Goal: Transaction & Acquisition: Purchase product/service

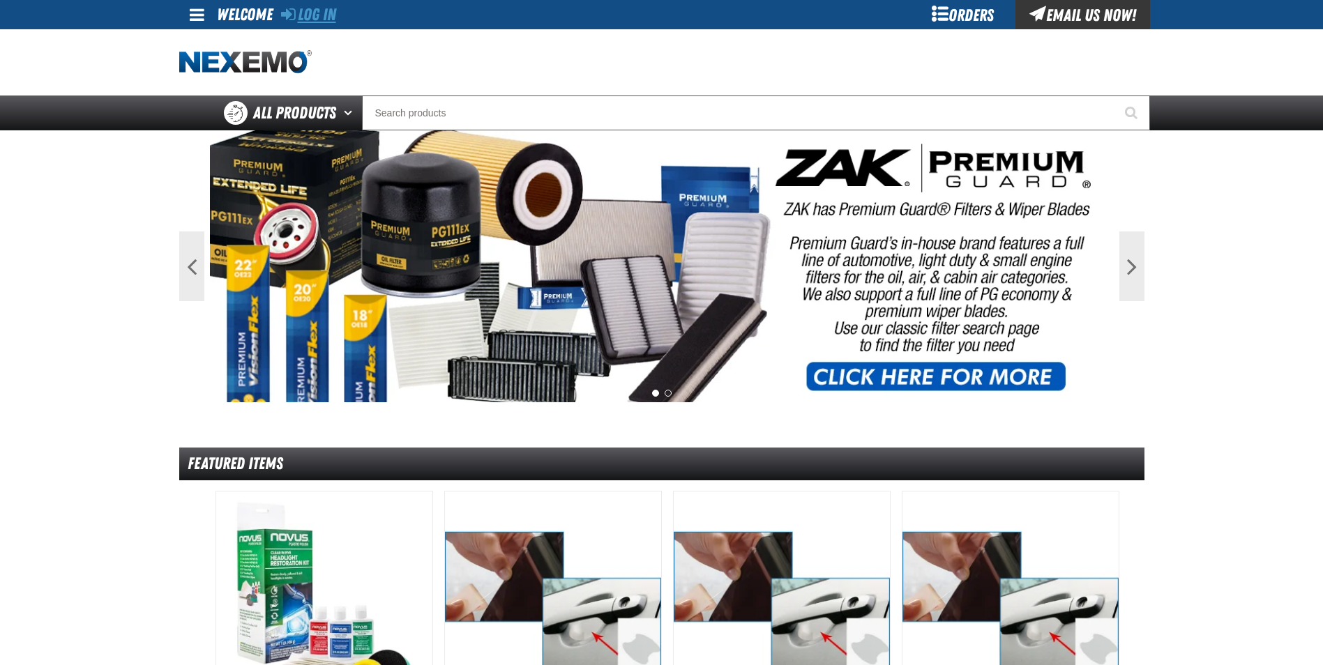
click at [328, 15] on link "Log In" at bounding box center [308, 15] width 55 height 20
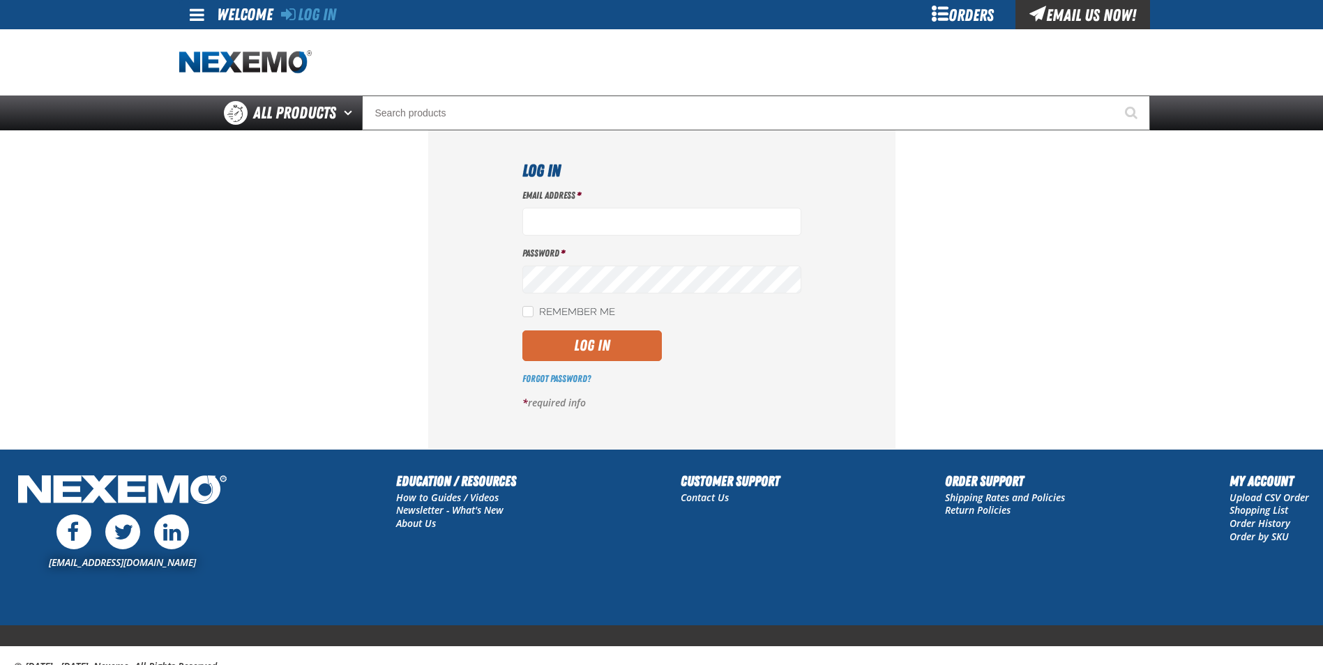
type input "[EMAIL_ADDRESS][DOMAIN_NAME]"
drag, startPoint x: 564, startPoint y: 347, endPoint x: 686, endPoint y: 264, distance: 147.0
click at [566, 347] on button "Log In" at bounding box center [591, 346] width 139 height 31
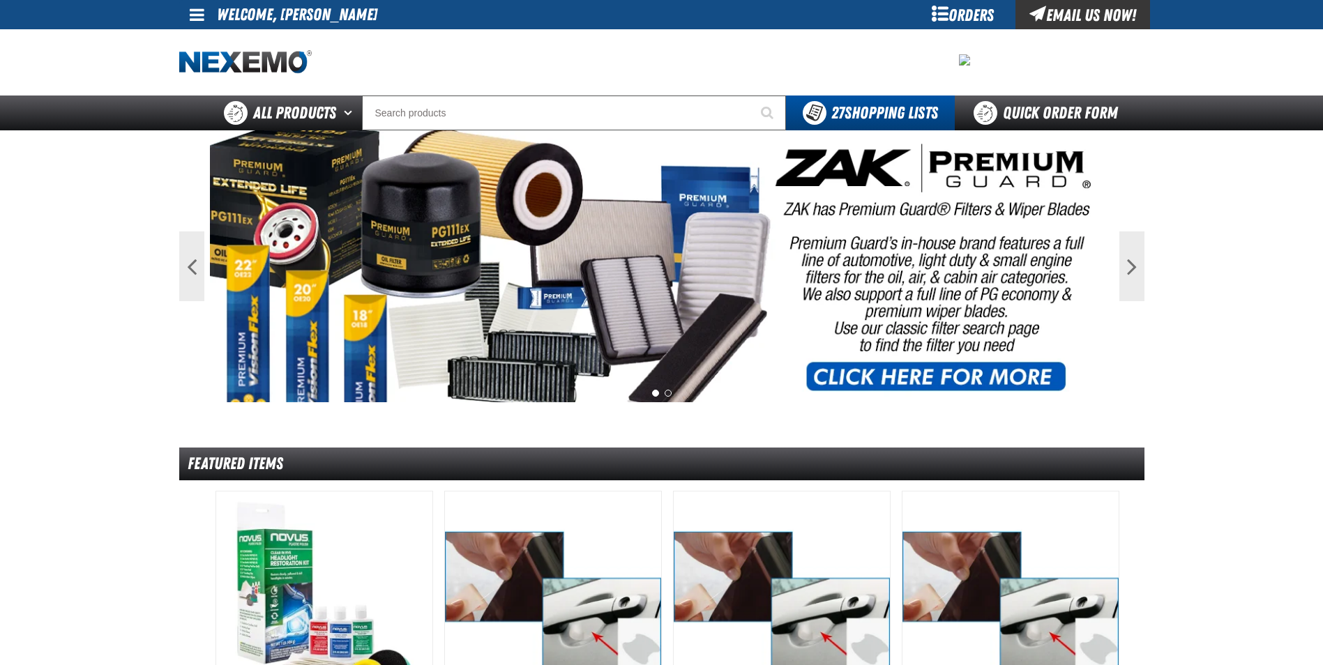
click at [965, 9] on div "Orders" at bounding box center [963, 14] width 105 height 29
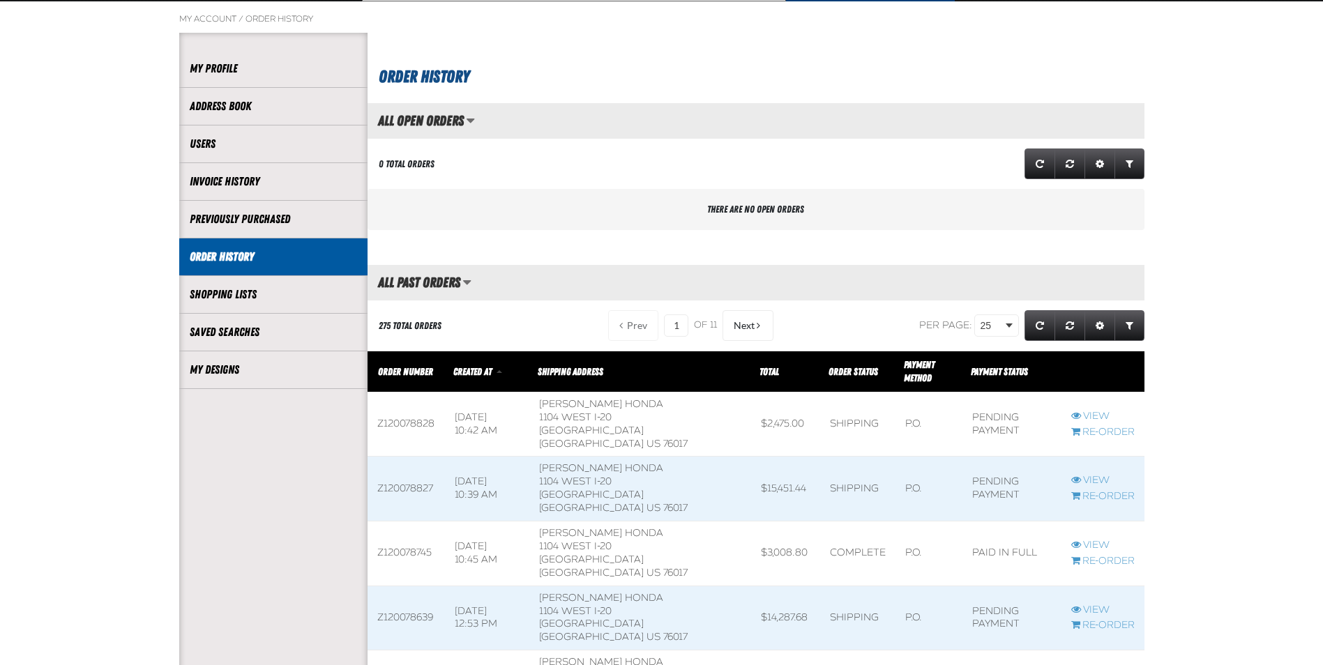
scroll to position [139, 0]
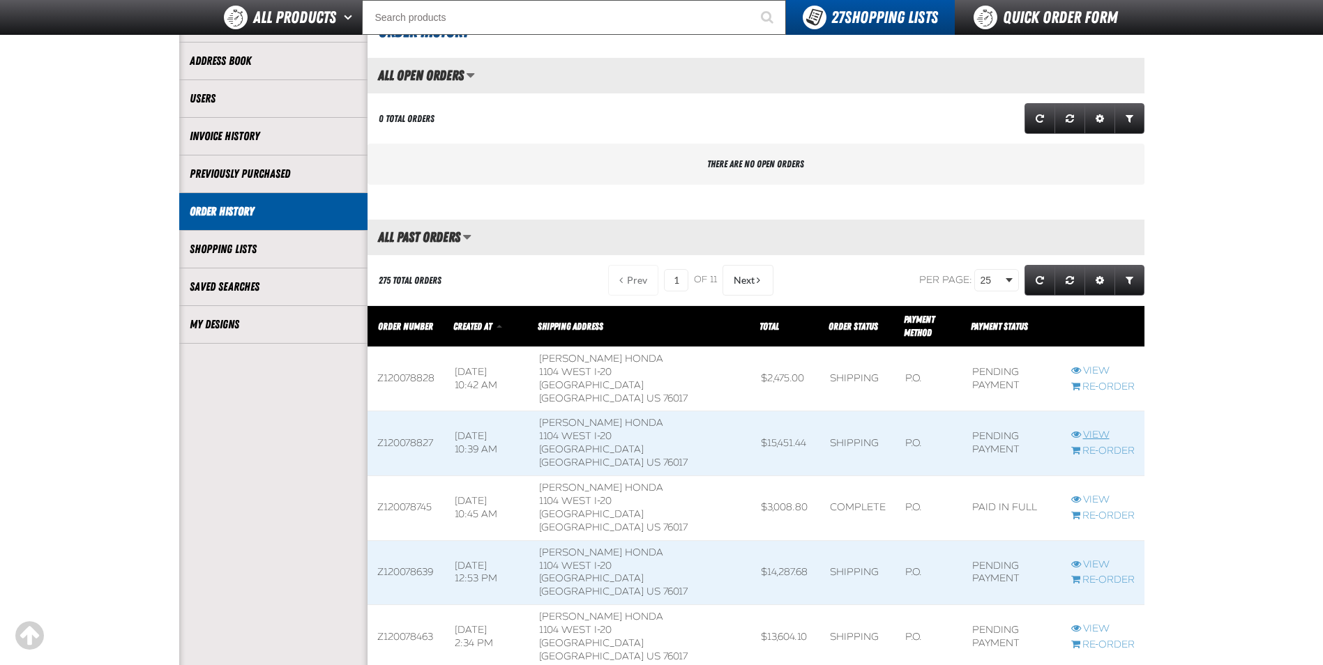
click at [1099, 429] on link "View" at bounding box center [1102, 435] width 63 height 13
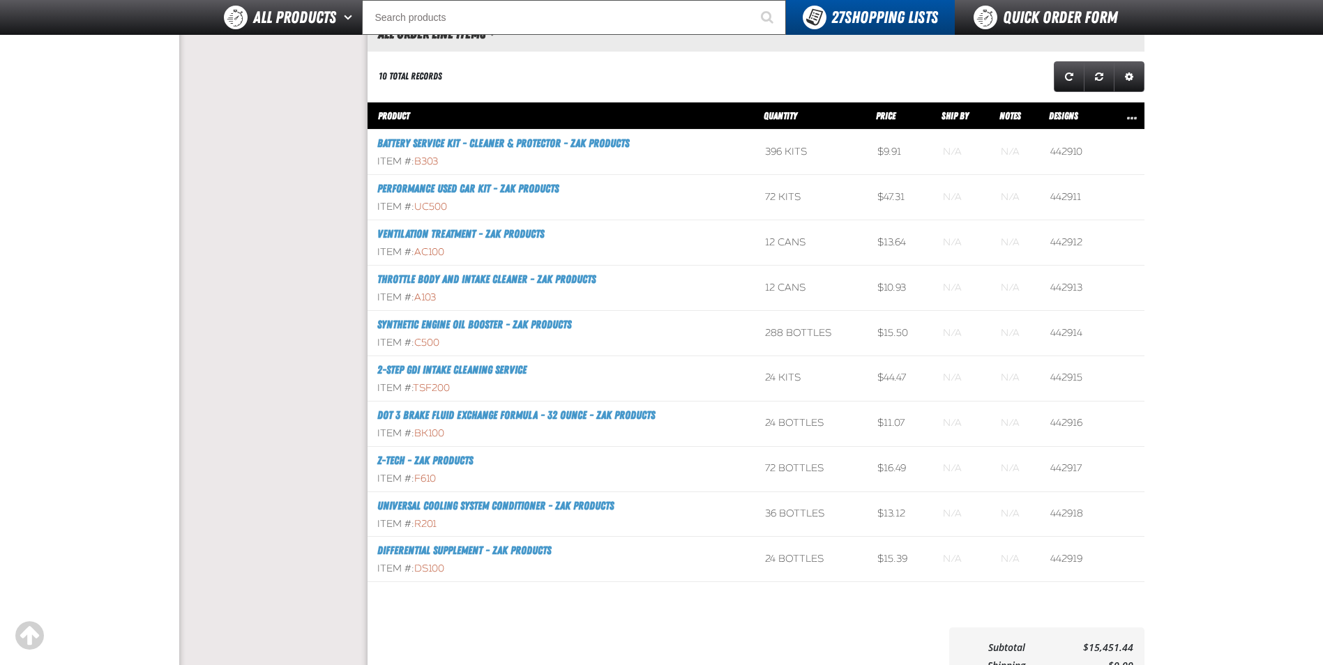
scroll to position [1, 1]
click at [294, 386] on aside "Account My Profile Address Book Users Invoice History Previously Purchased" at bounding box center [273, 168] width 188 height 1158
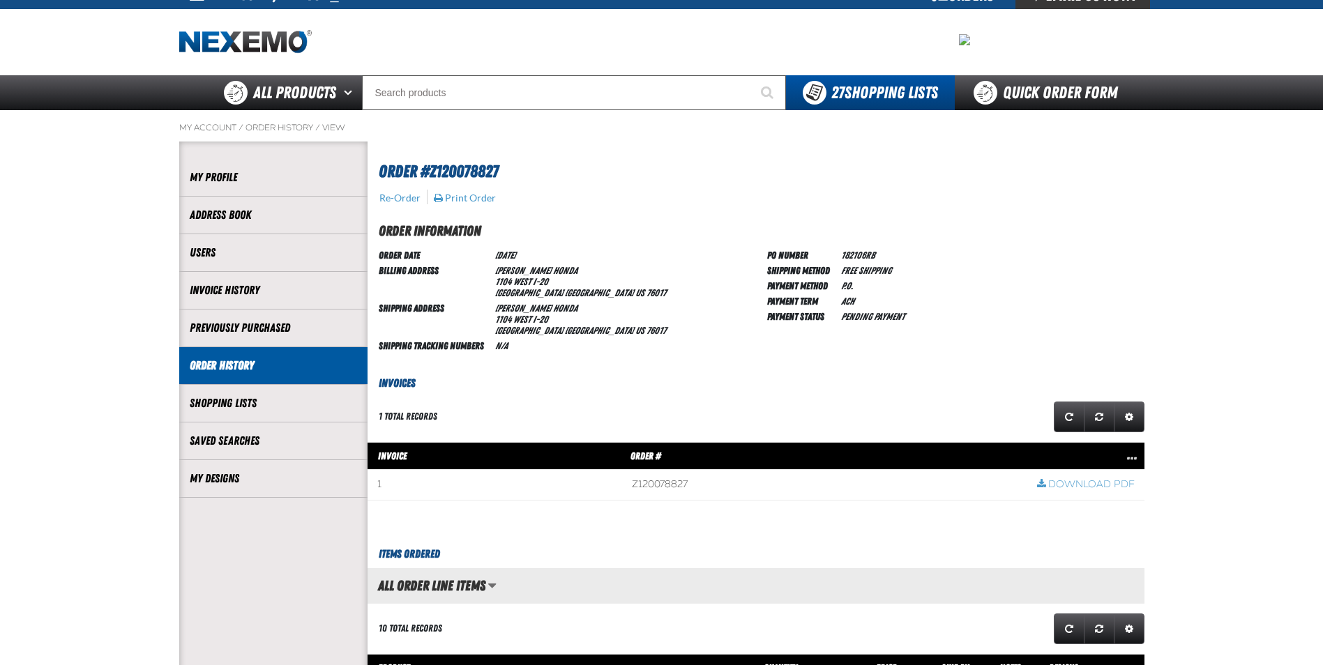
scroll to position [0, 0]
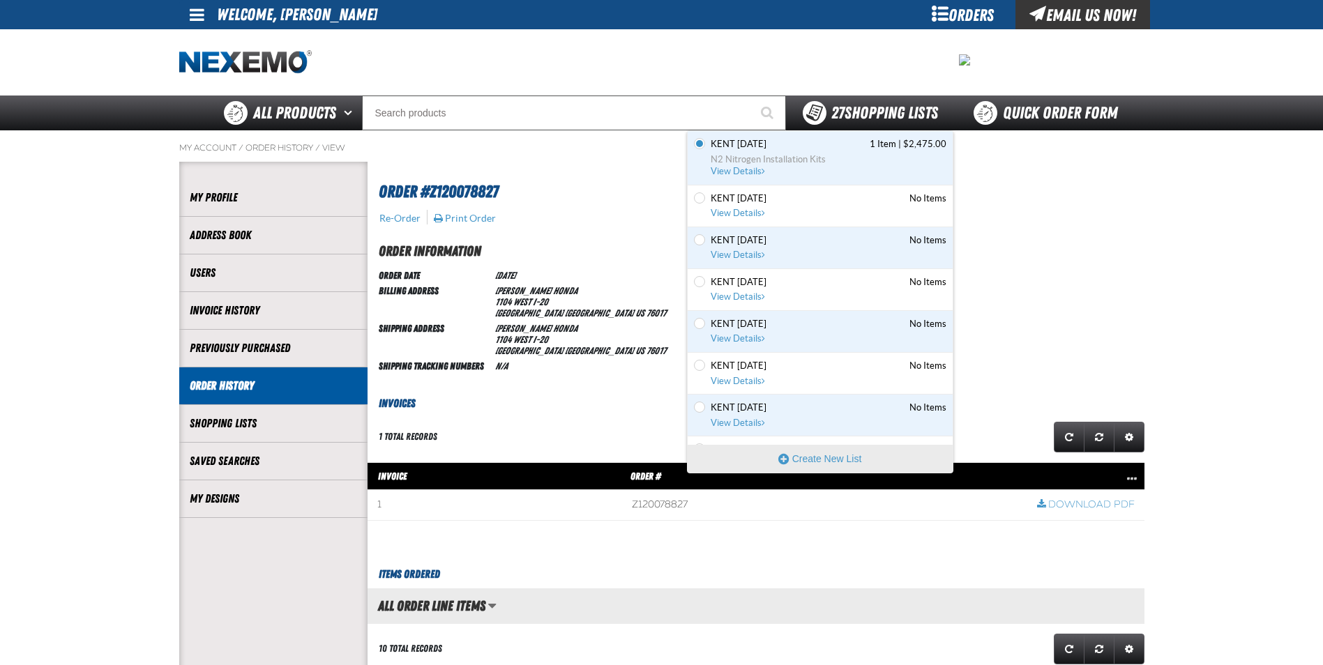
click at [844, 111] on span "27 Shopping Lists" at bounding box center [884, 113] width 107 height 20
drag, startPoint x: 760, startPoint y: 151, endPoint x: 817, endPoint y: 174, distance: 61.6
click at [761, 151] on link "Kent 9.9.2021 1 Item | $2,475.00 N2 Nitrogen Installation Kits View Details" at bounding box center [827, 158] width 239 height 40
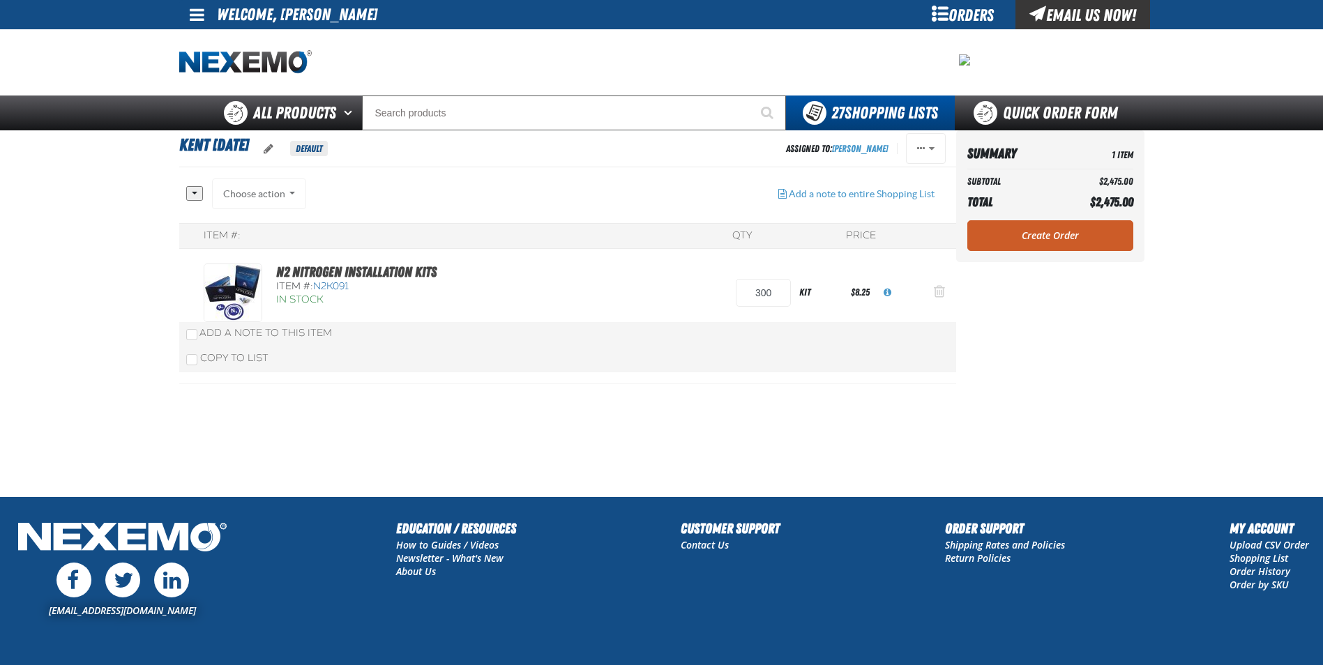
click at [935, 291] on span "Action Remove N2 Nitrogen Installation Kits from Kent 9.9.2021" at bounding box center [939, 292] width 11 height 14
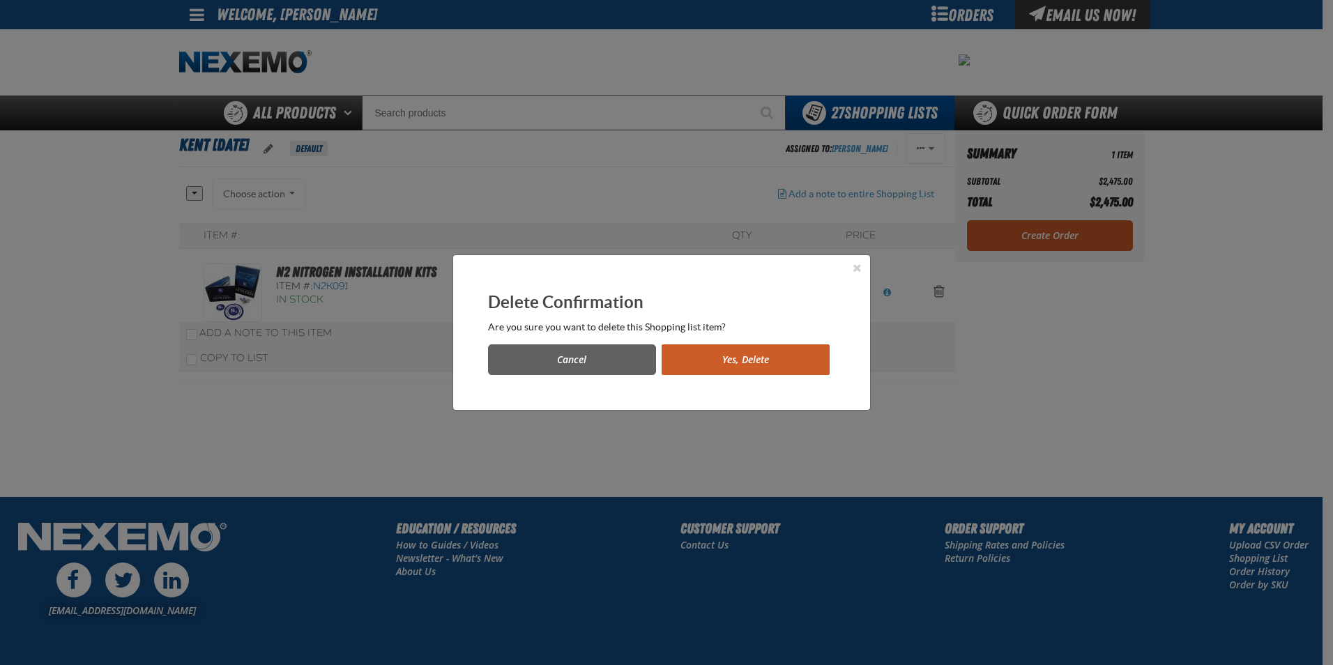
click at [739, 352] on button "Yes, Delete" at bounding box center [746, 360] width 168 height 31
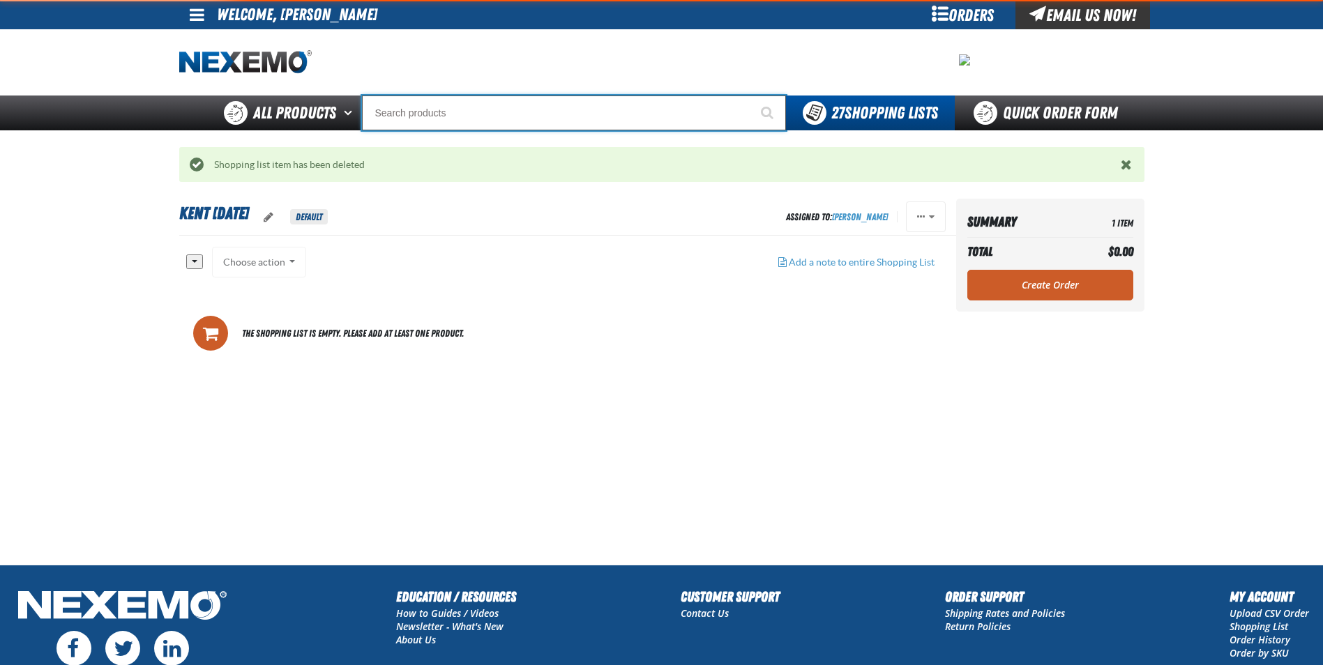
click at [416, 110] on input "Search" at bounding box center [574, 113] width 424 height 35
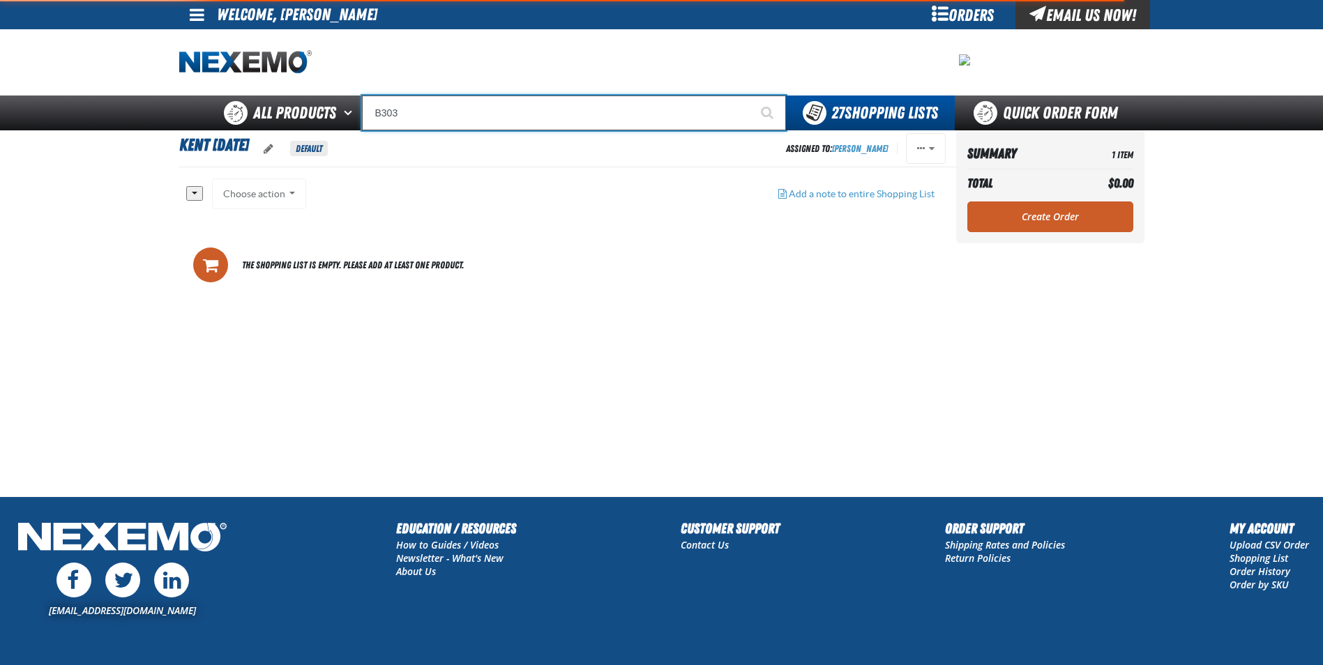
type input "B303"
click at [751, 96] on button "Start Searching" at bounding box center [768, 113] width 35 height 35
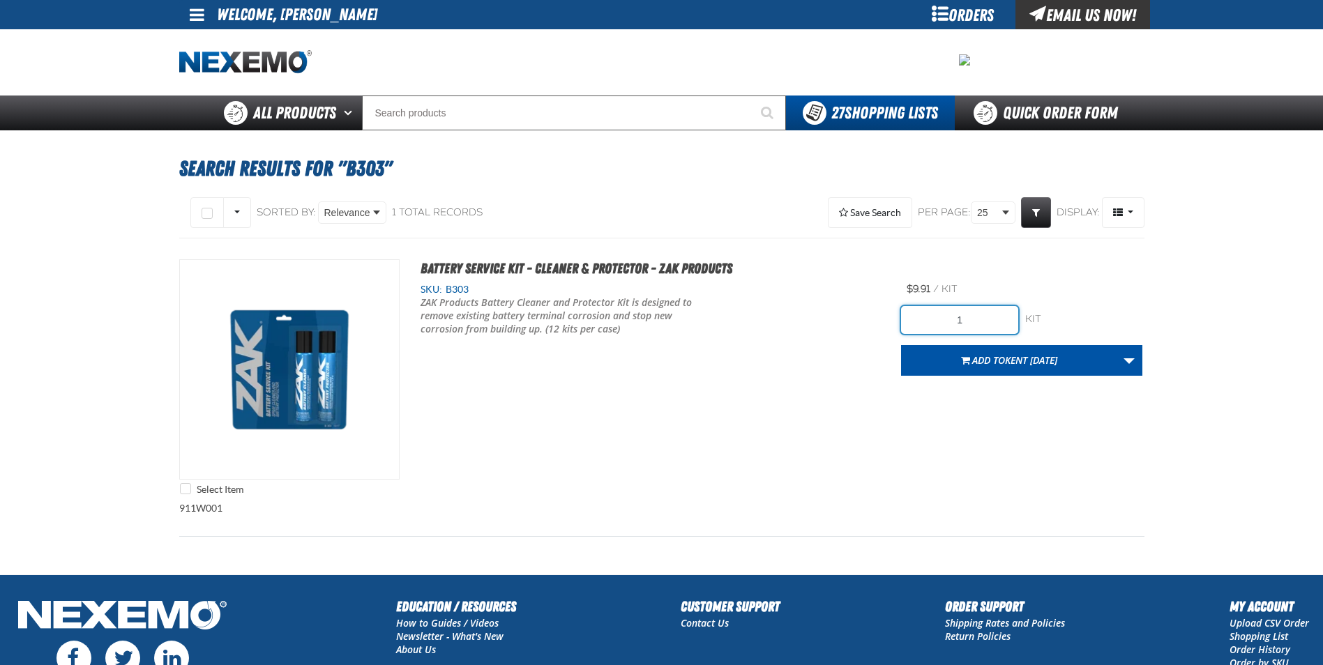
drag, startPoint x: 969, startPoint y: 317, endPoint x: 898, endPoint y: 325, distance: 71.6
click at [903, 328] on input "1" at bounding box center [959, 320] width 117 height 28
type input "396"
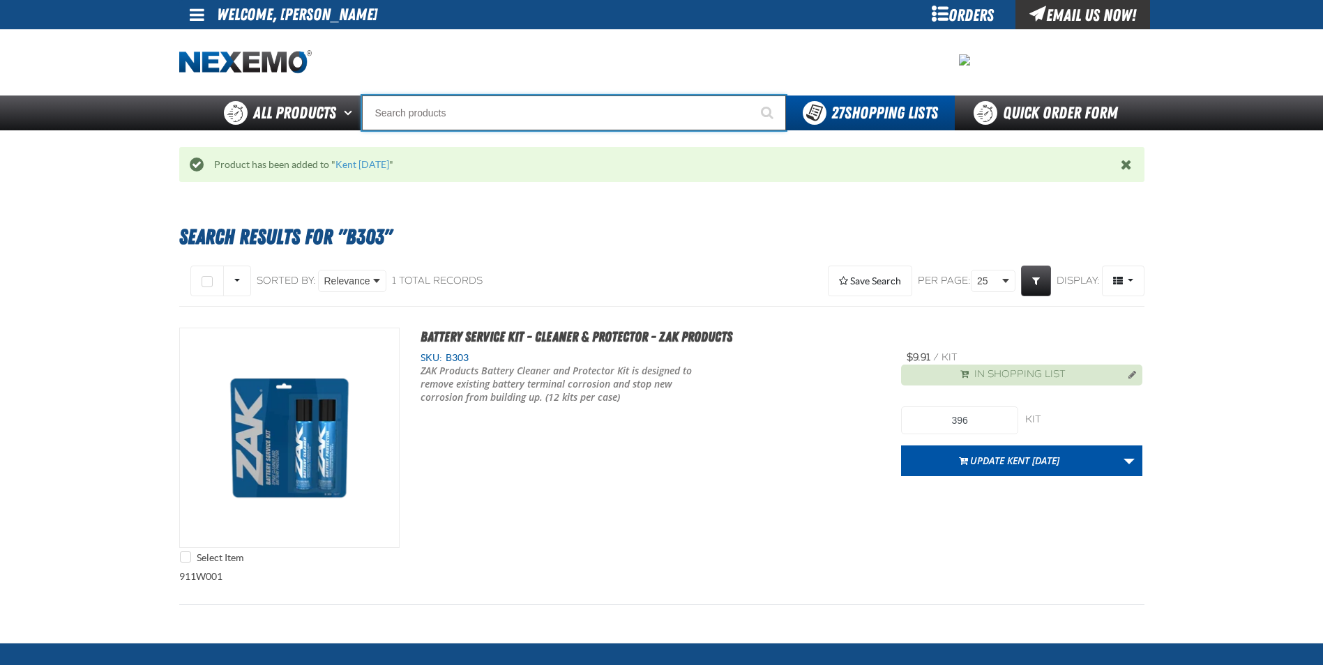
click at [418, 114] on input "Search" at bounding box center [574, 113] width 424 height 35
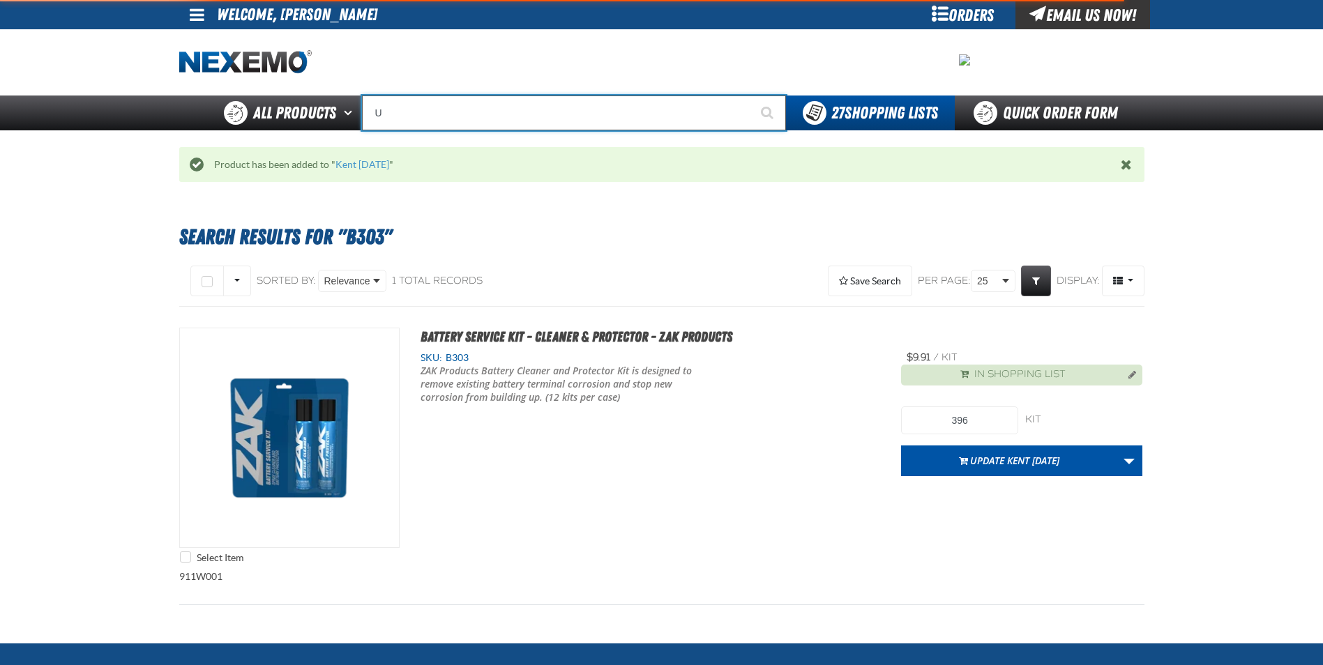
type input "UC"
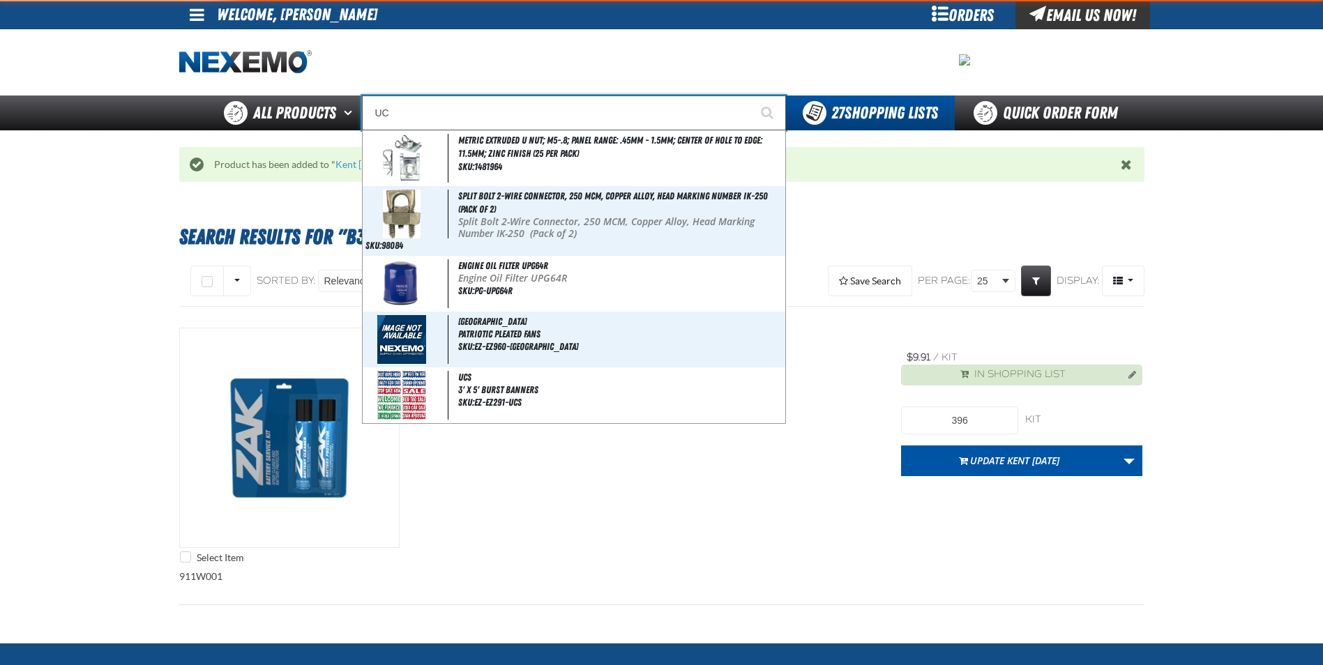
type input "UC RED"
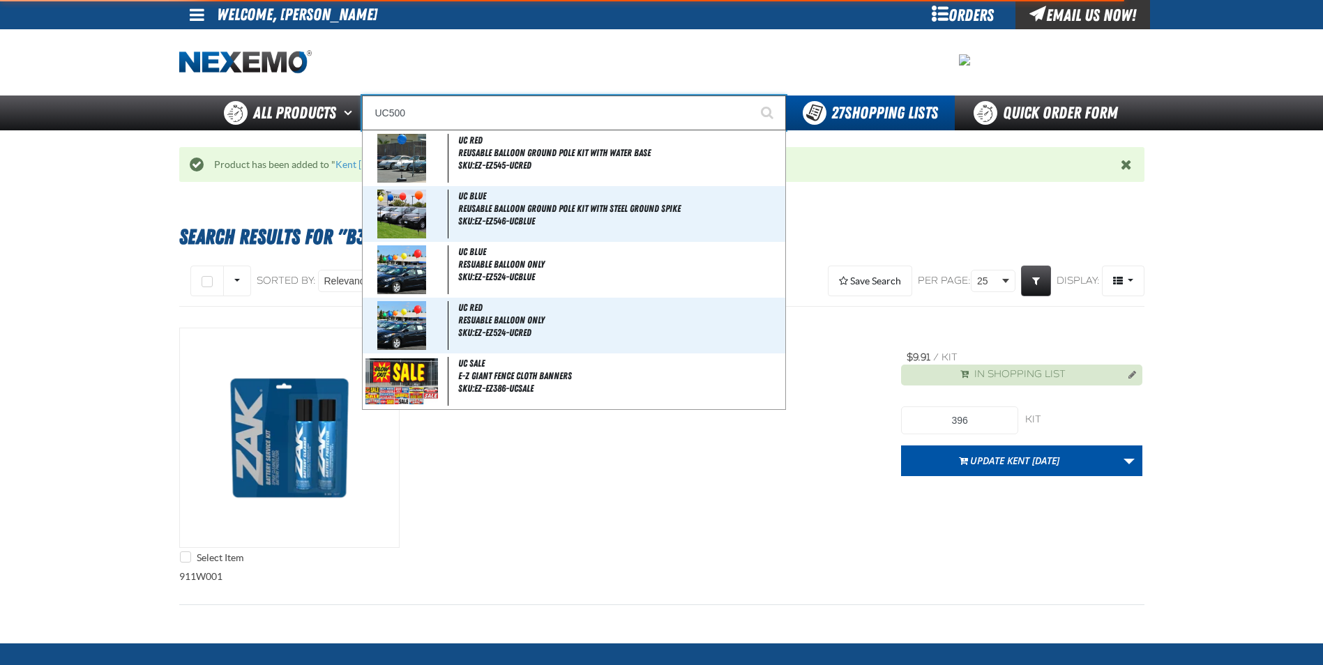
type input "UC500"
click at [751, 96] on button "Start Searching" at bounding box center [768, 113] width 35 height 35
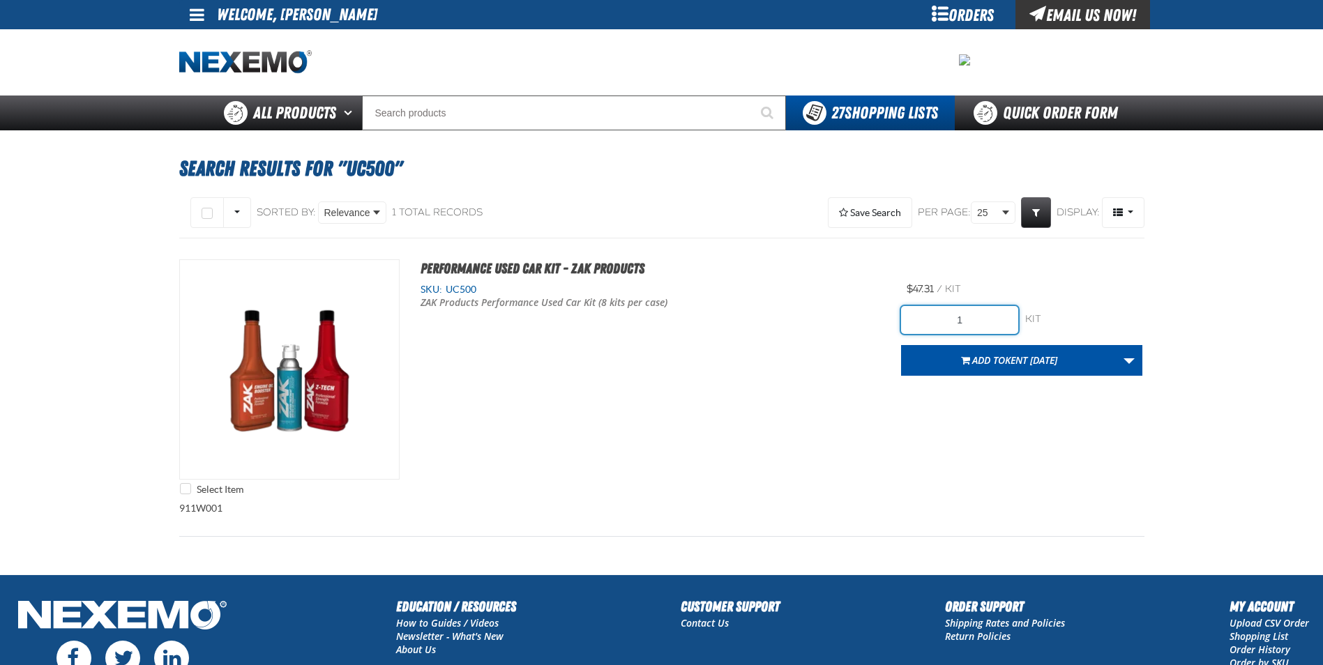
drag, startPoint x: 977, startPoint y: 319, endPoint x: 842, endPoint y: 325, distance: 134.7
click at [842, 325] on div "Select Item Performance Used Car Kit - ZAK Products SKU: UC500 ZAK Products Per…" at bounding box center [661, 380] width 965 height 243
type input "48"
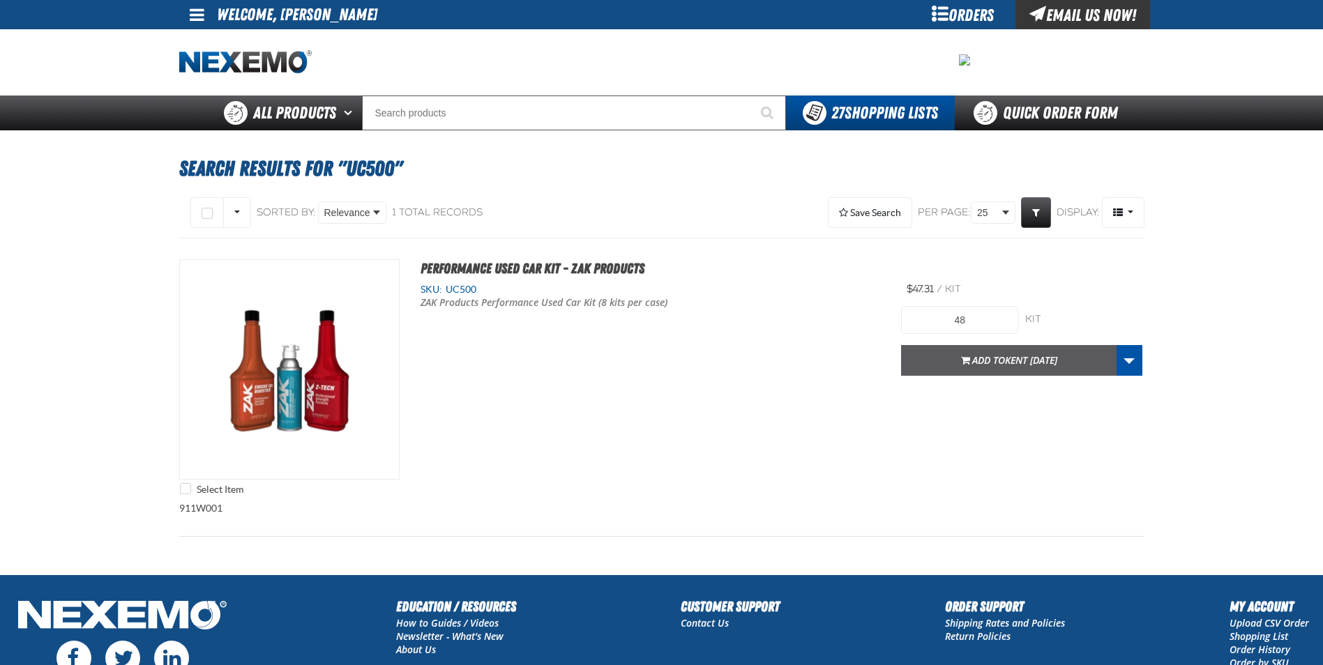
click at [981, 362] on span "Add to [GEOGRAPHIC_DATA] [DATE]" at bounding box center [1014, 360] width 85 height 13
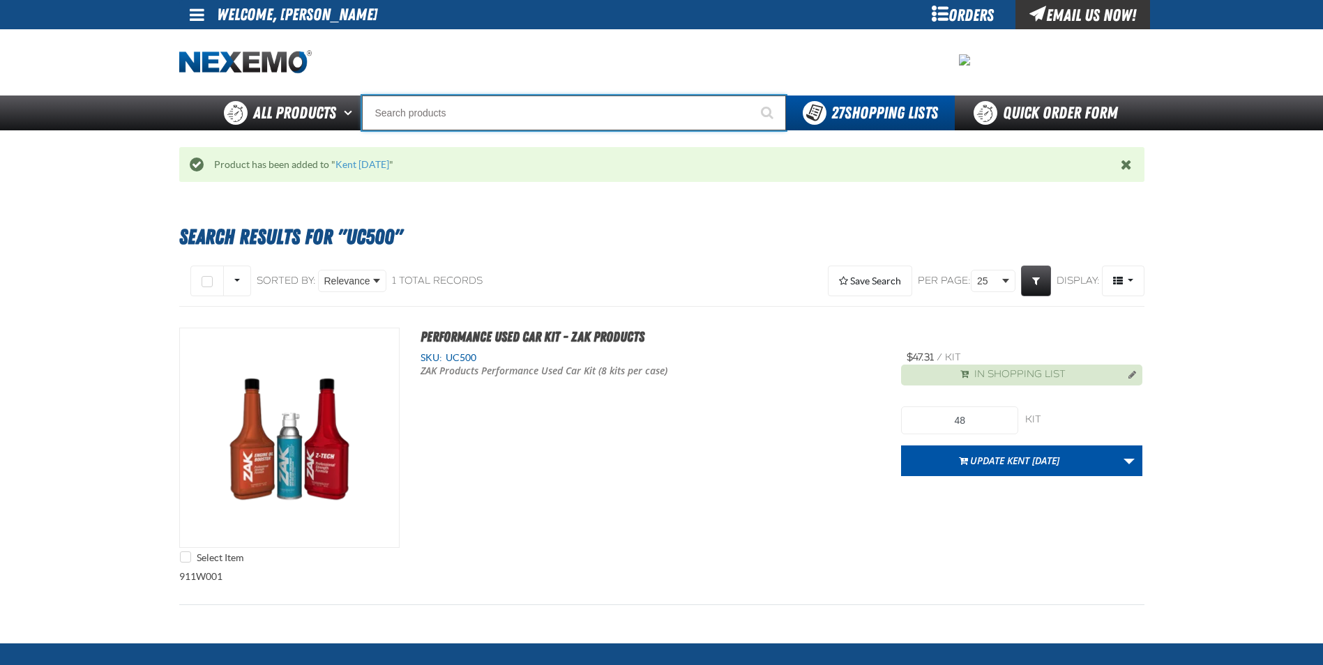
click at [432, 115] on input "Search" at bounding box center [574, 113] width 424 height 35
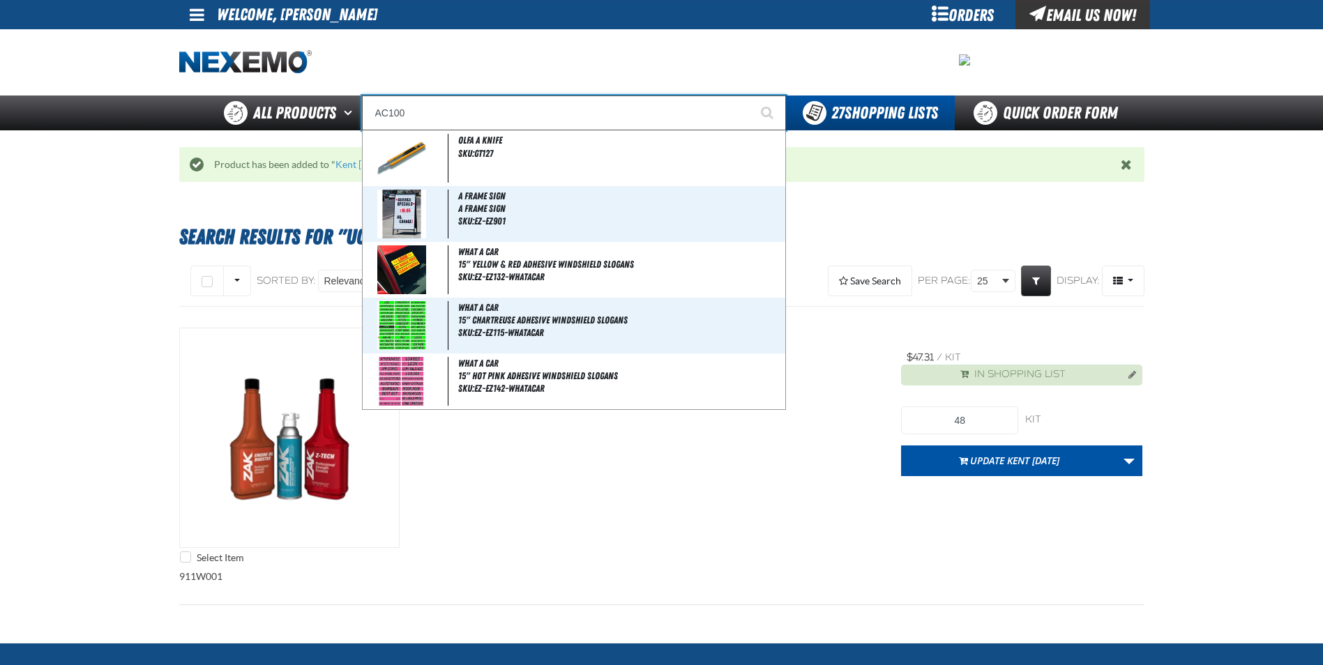
type input "AC100"
click at [751, 96] on button "Start Searching" at bounding box center [768, 113] width 35 height 35
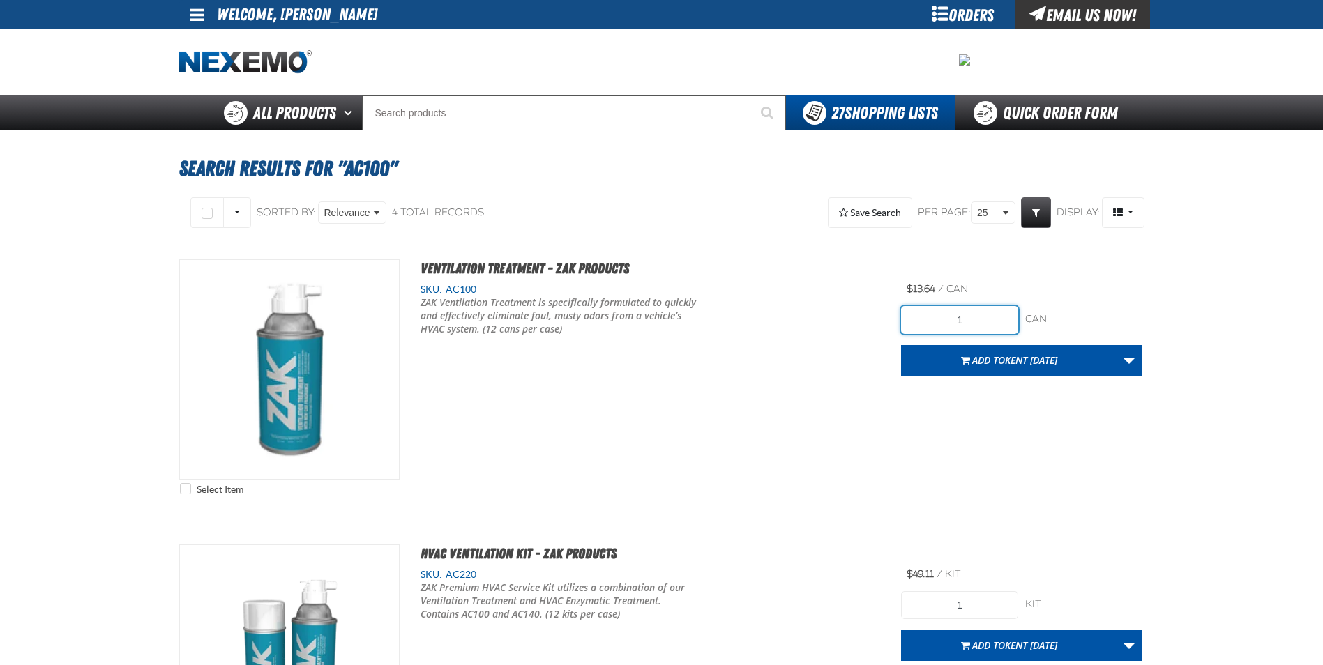
drag, startPoint x: 974, startPoint y: 321, endPoint x: 874, endPoint y: 319, distance: 99.8
click at [879, 319] on div "Select Item Ventilation Treatment - ZAK Products SKU: AC100 1" at bounding box center [661, 380] width 965 height 243
type input "36"
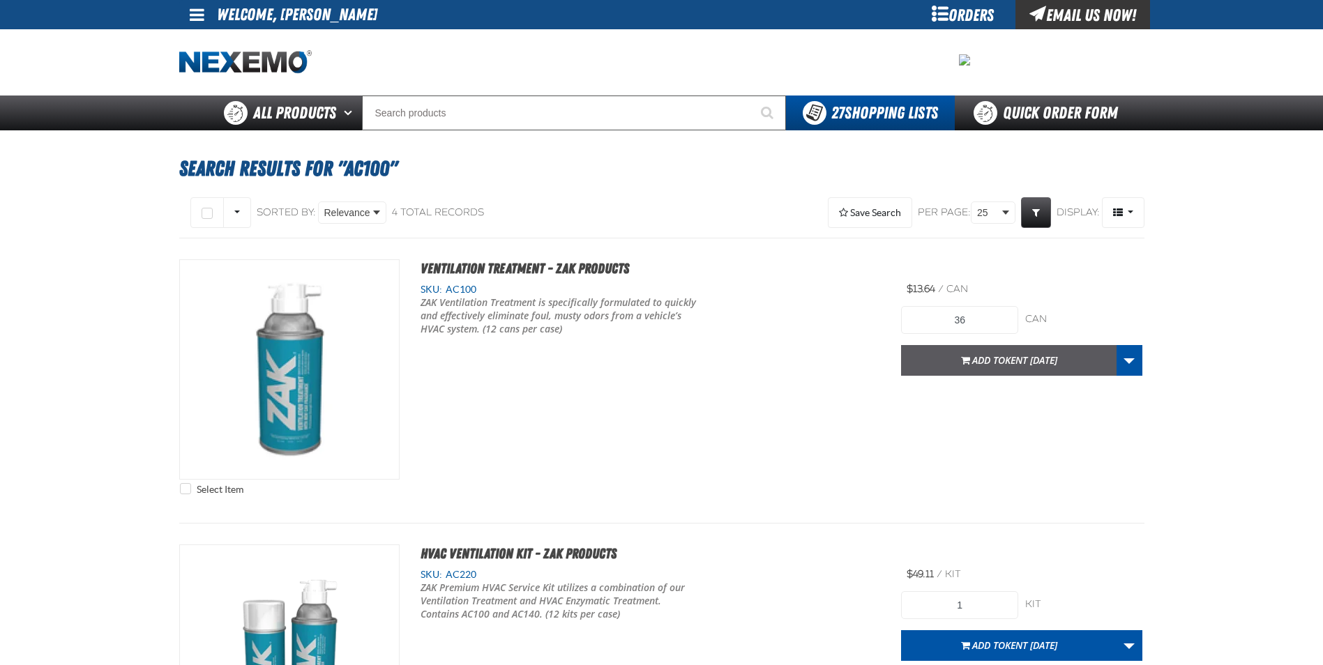
click at [1003, 369] on button "Add to [GEOGRAPHIC_DATA] [DATE]" at bounding box center [1009, 360] width 216 height 31
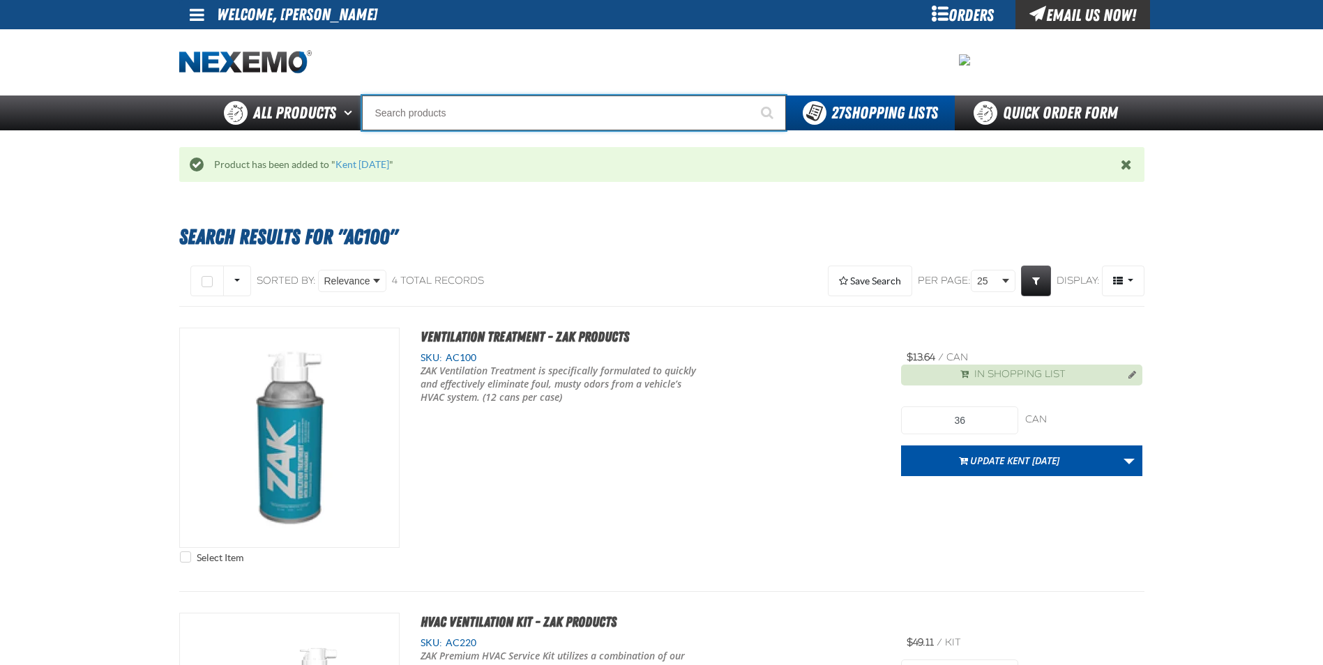
click at [444, 130] on input "Search" at bounding box center [574, 113] width 424 height 35
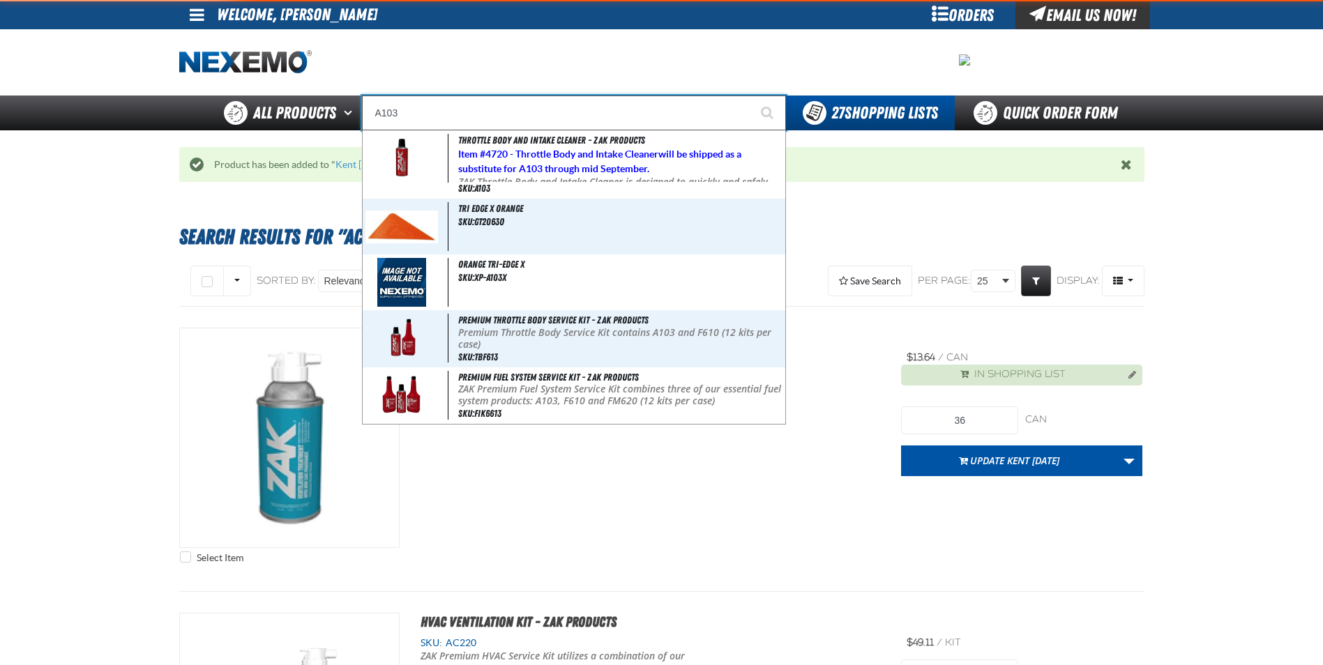
type input "A103"
click at [751, 96] on button "Start Searching" at bounding box center [768, 113] width 35 height 35
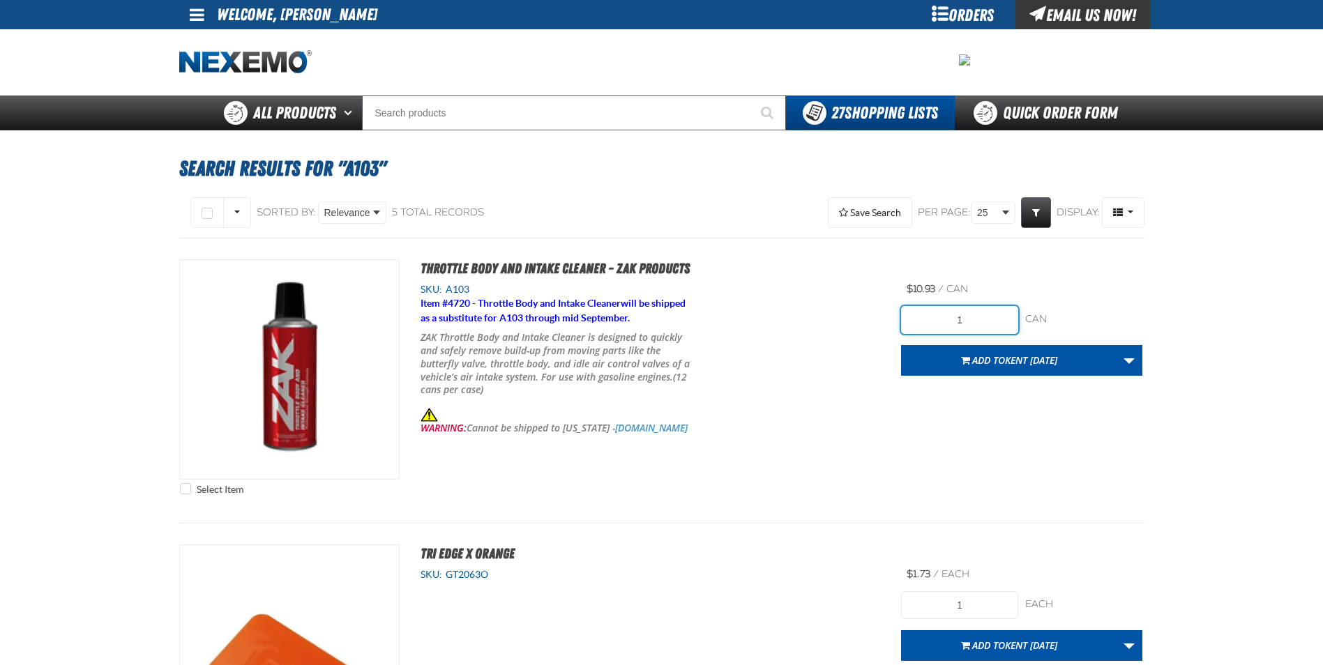
drag, startPoint x: 988, startPoint y: 320, endPoint x: 785, endPoint y: 331, distance: 203.2
click at [785, 331] on div "Select Item Throttle Body and Intake Cleaner - ZAK Products SKU: A103 Item # 47…" at bounding box center [661, 380] width 965 height 243
type input "24"
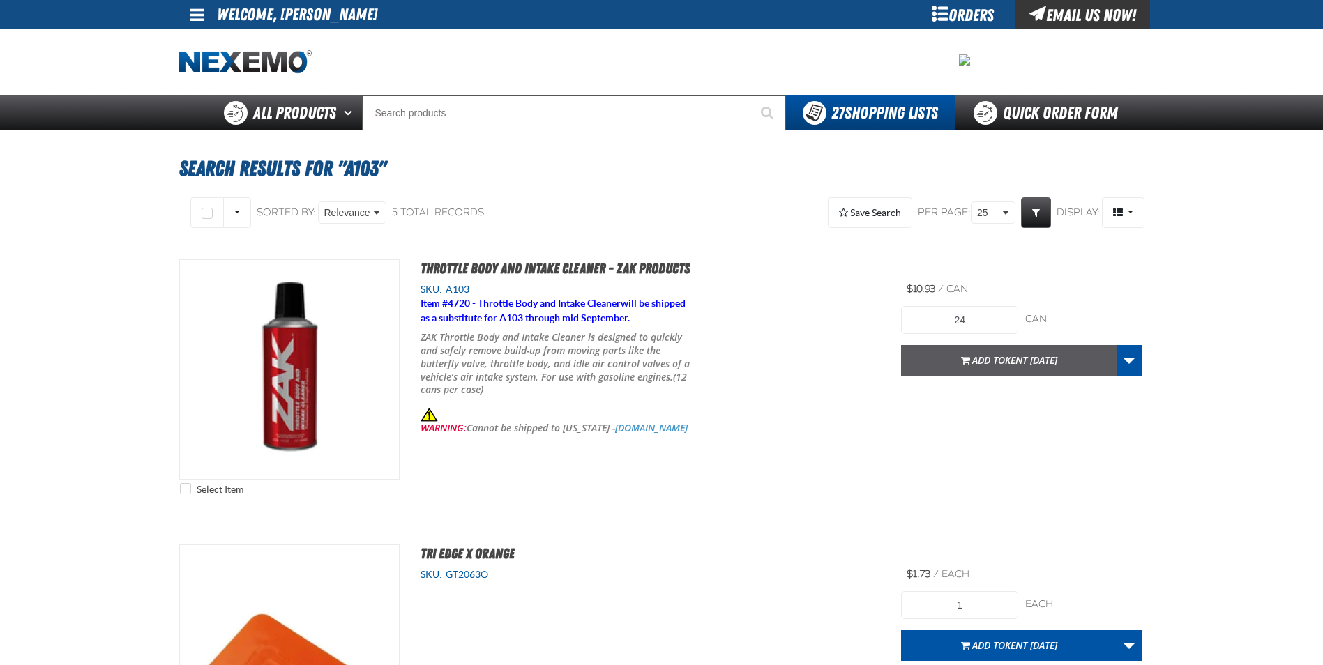
click at [989, 359] on span "Add to [GEOGRAPHIC_DATA] [DATE]" at bounding box center [1014, 360] width 85 height 13
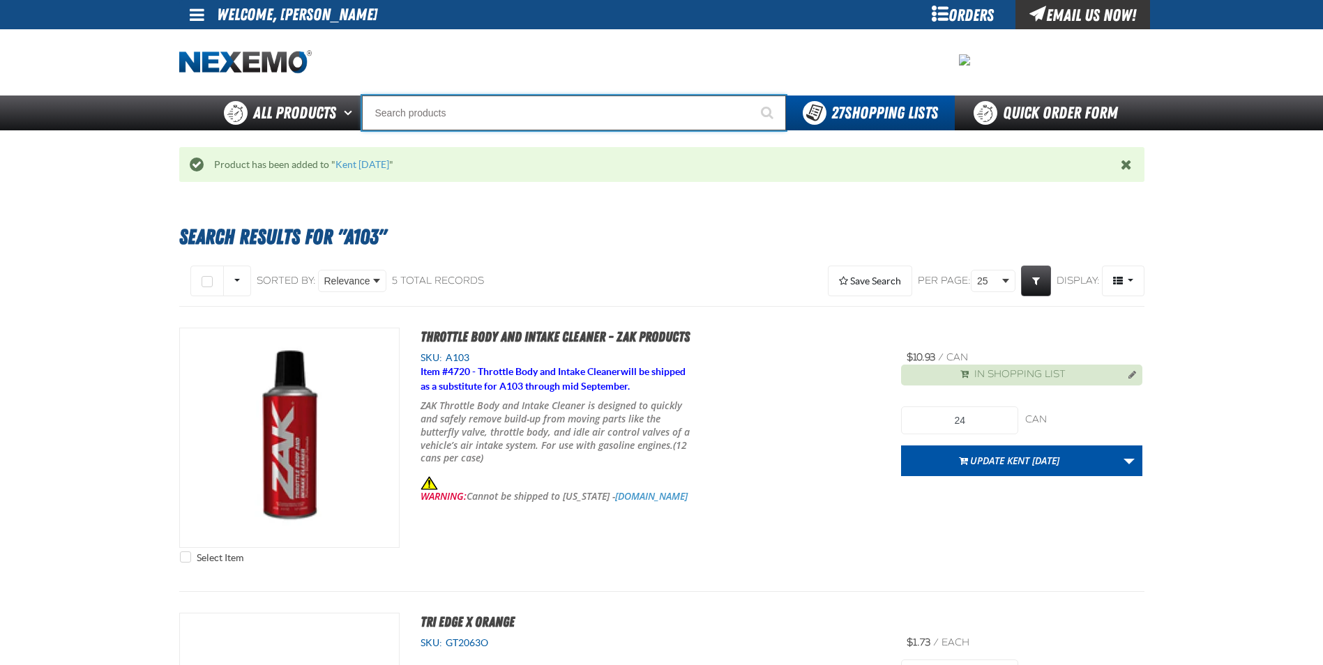
click at [406, 113] on input "Search" at bounding box center [574, 113] width 424 height 35
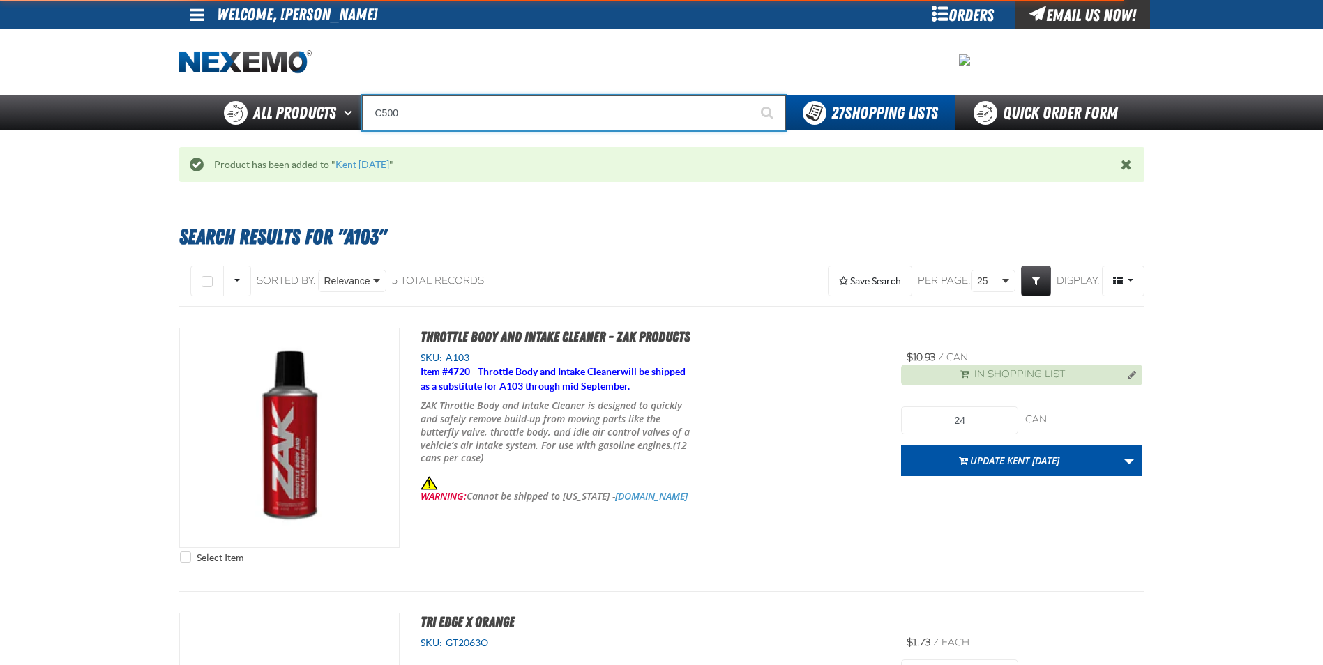
type input "C500"
click at [751, 96] on button "Start Searching" at bounding box center [768, 113] width 35 height 35
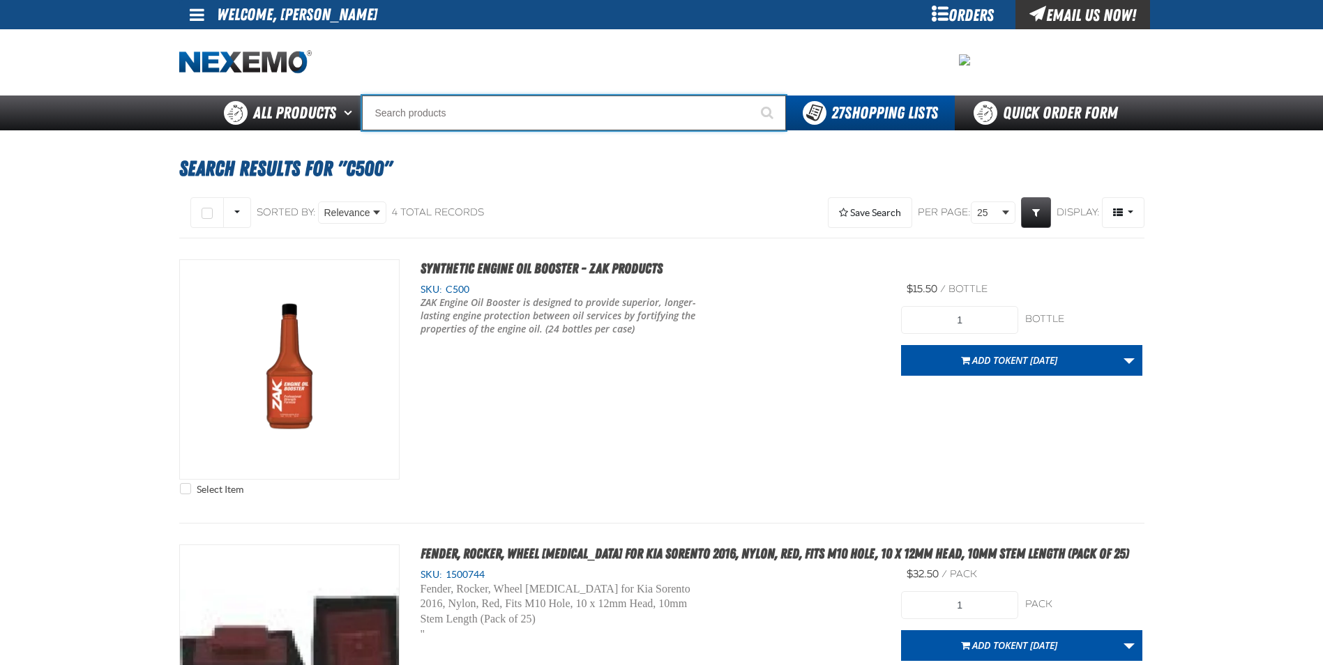
click at [416, 123] on input "Search" at bounding box center [574, 113] width 424 height 35
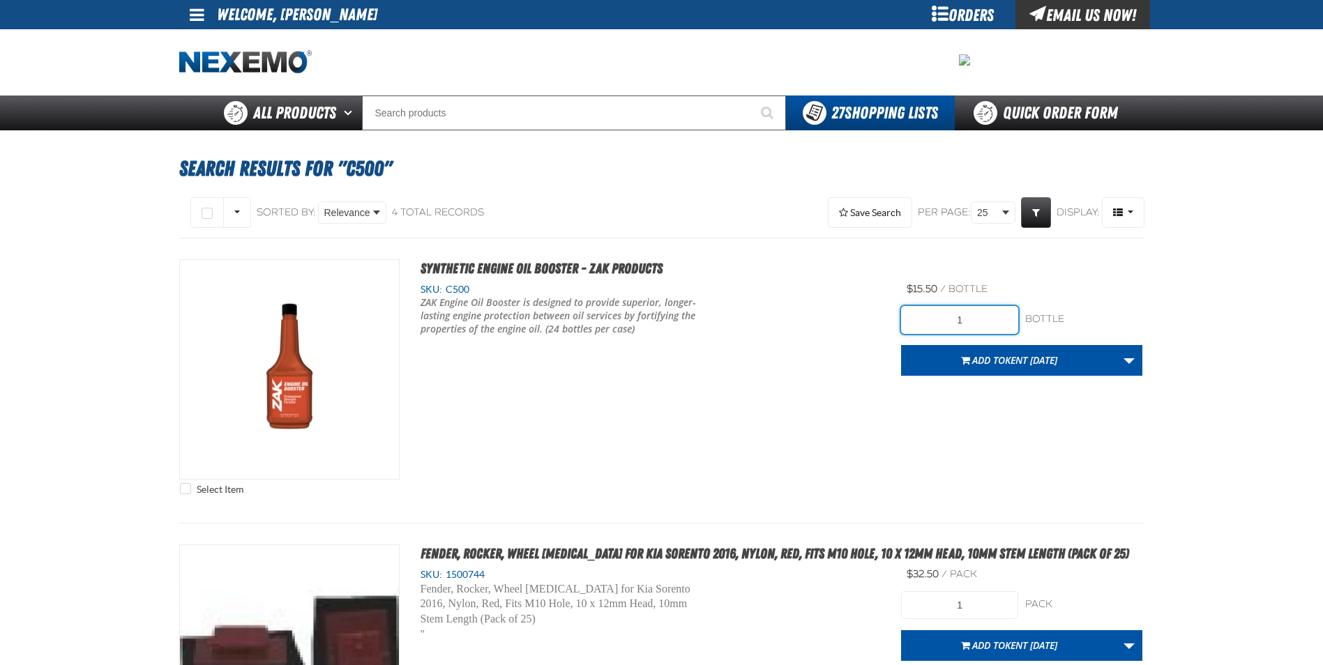
click at [986, 319] on input "1" at bounding box center [959, 320] width 117 height 28
type input "120"
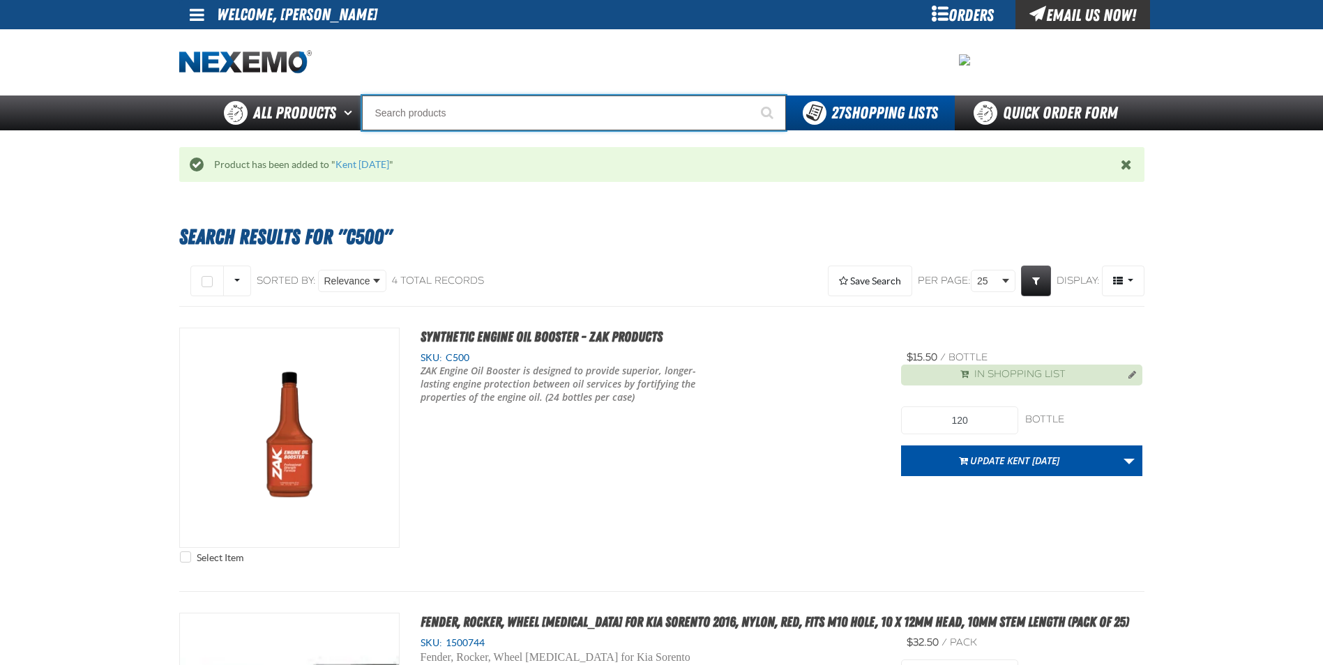
drag, startPoint x: 419, startPoint y: 114, endPoint x: 441, endPoint y: 105, distance: 23.4
click at [420, 114] on input "Search" at bounding box center [574, 113] width 424 height 35
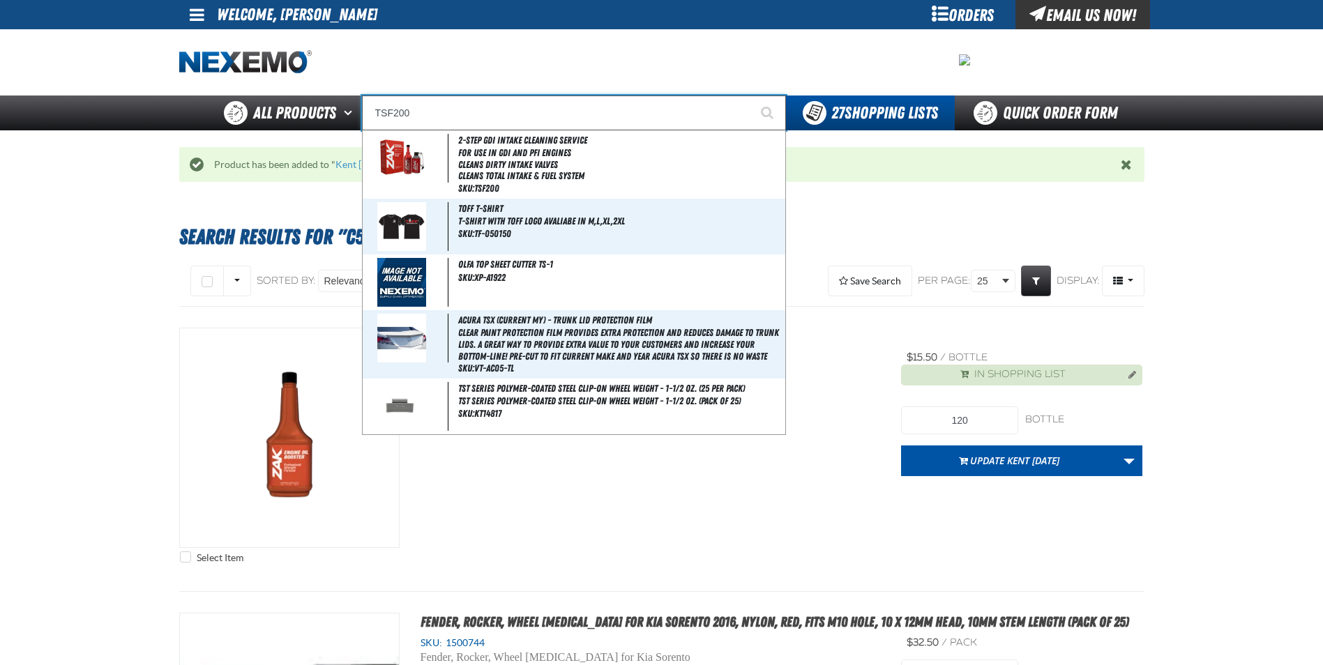
type input "TSF200"
click at [751, 96] on button "Start Searching" at bounding box center [768, 113] width 35 height 35
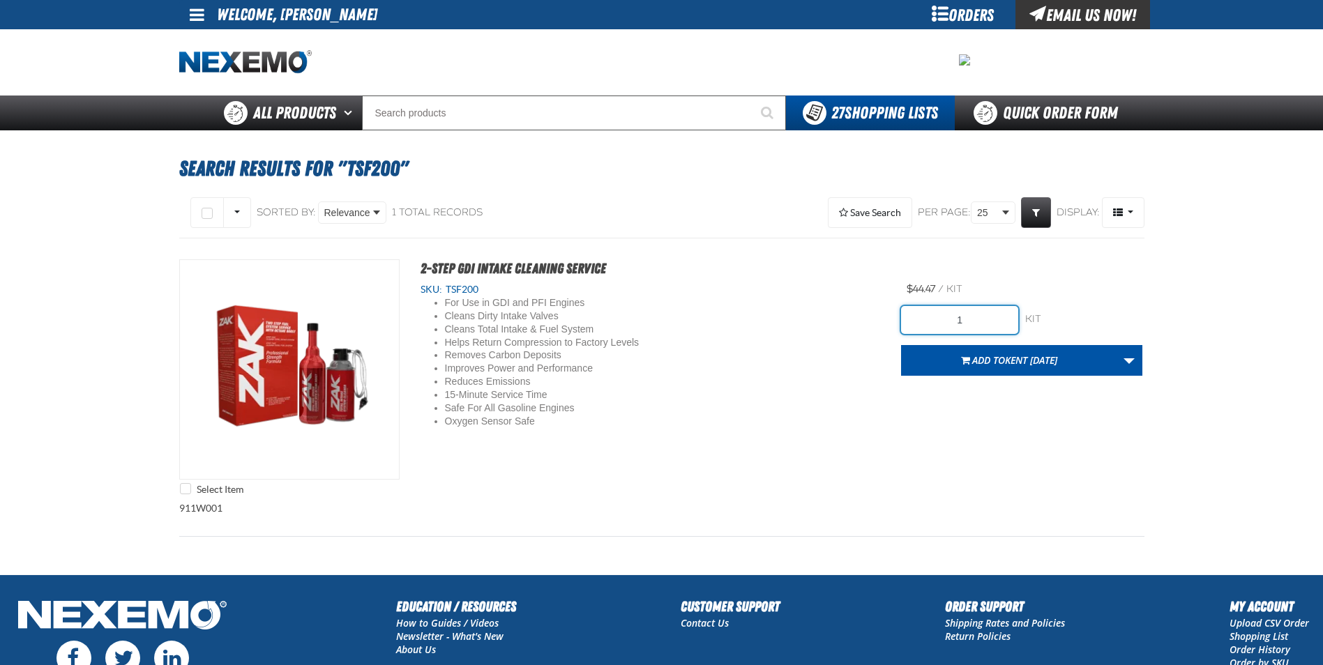
drag, startPoint x: 967, startPoint y: 322, endPoint x: 928, endPoint y: 318, distance: 39.3
click at [932, 321] on input "1" at bounding box center [959, 320] width 117 height 28
type input "6"
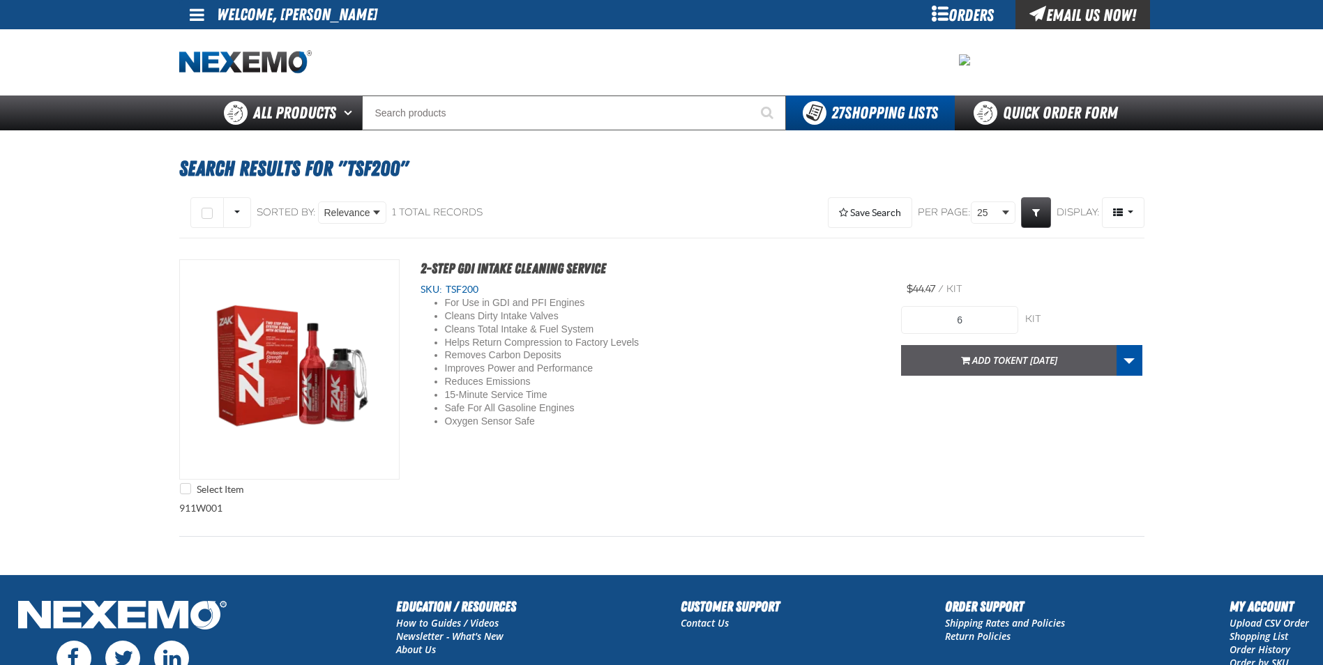
click at [1020, 354] on span "Kent [DATE]" at bounding box center [1031, 360] width 52 height 13
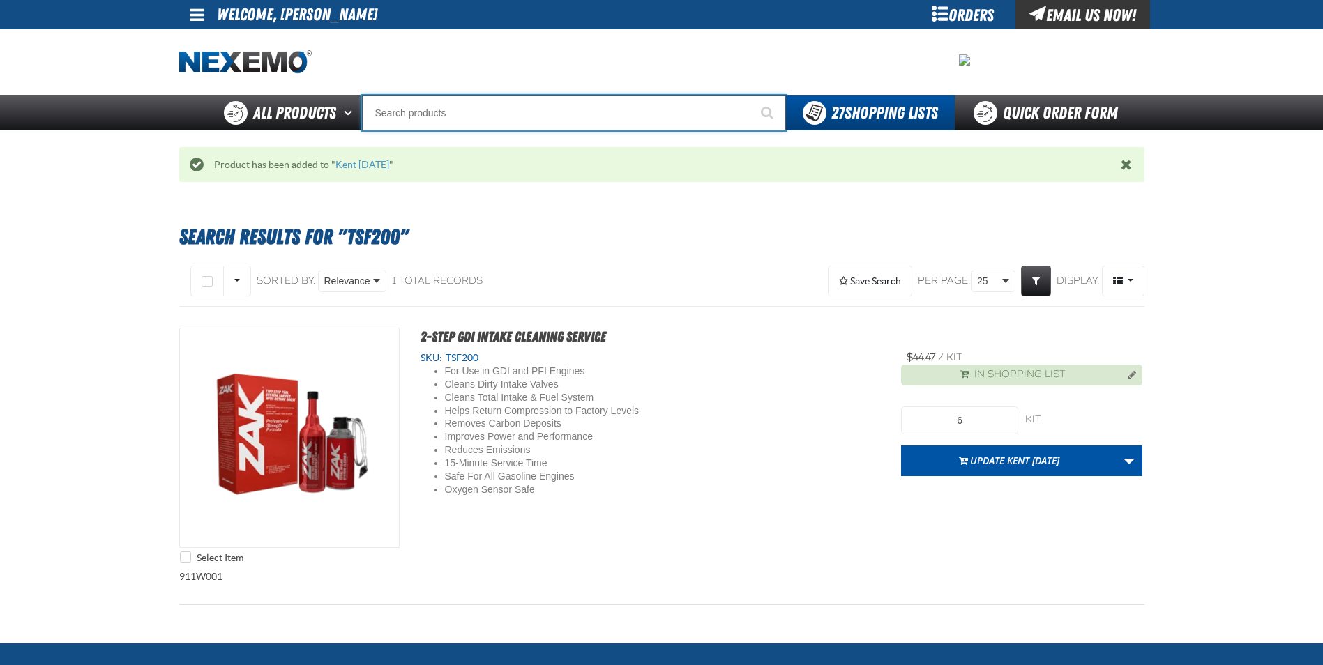
click at [390, 110] on input "Search" at bounding box center [574, 113] width 424 height 35
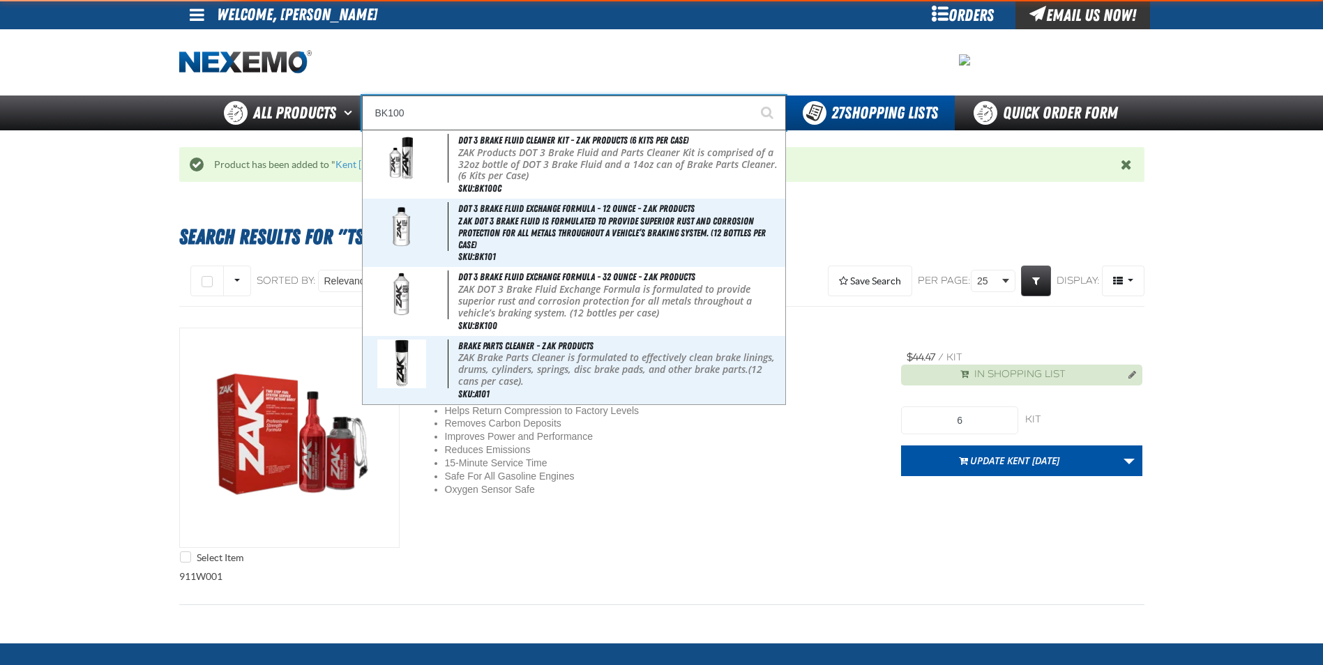
type input "BK100"
click at [751, 96] on button "Start Searching" at bounding box center [768, 113] width 35 height 35
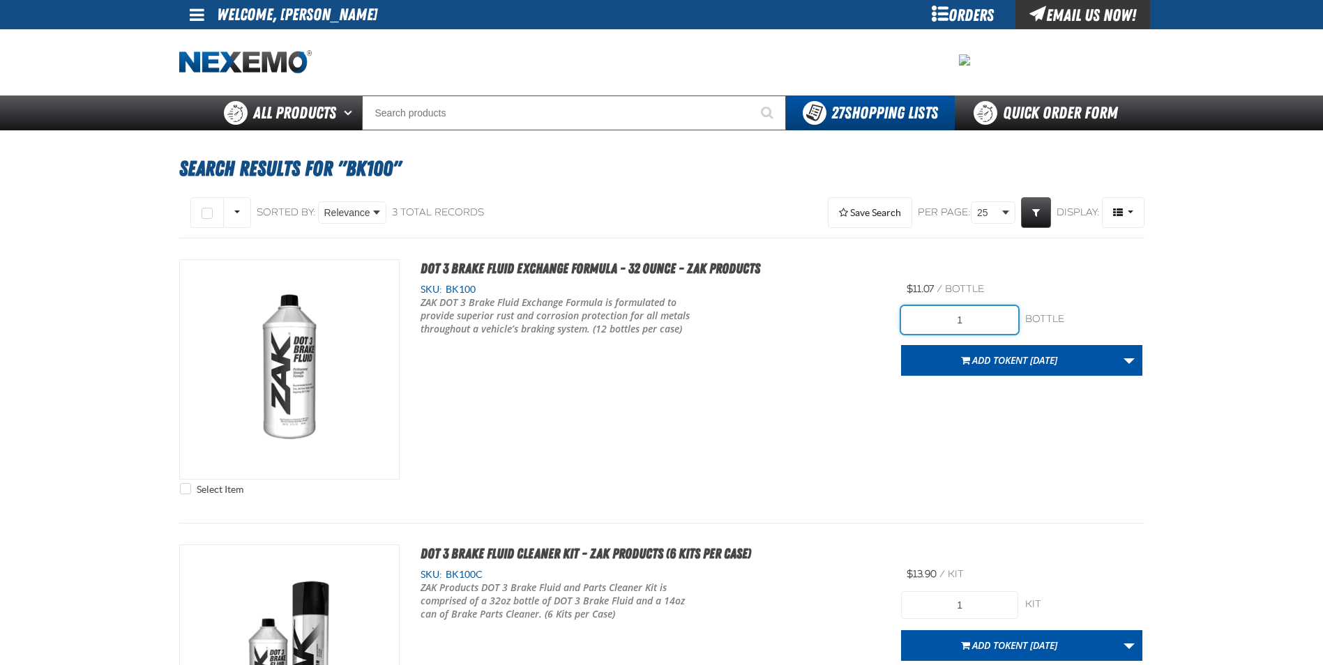
drag, startPoint x: 959, startPoint y: 322, endPoint x: 833, endPoint y: 319, distance: 125.6
click at [850, 322] on div "Select Item DOT 3 Brake Fluid Exchange Formula - 32 Ounce - ZAK Products SKU: B…" at bounding box center [661, 380] width 965 height 243
type input "24"
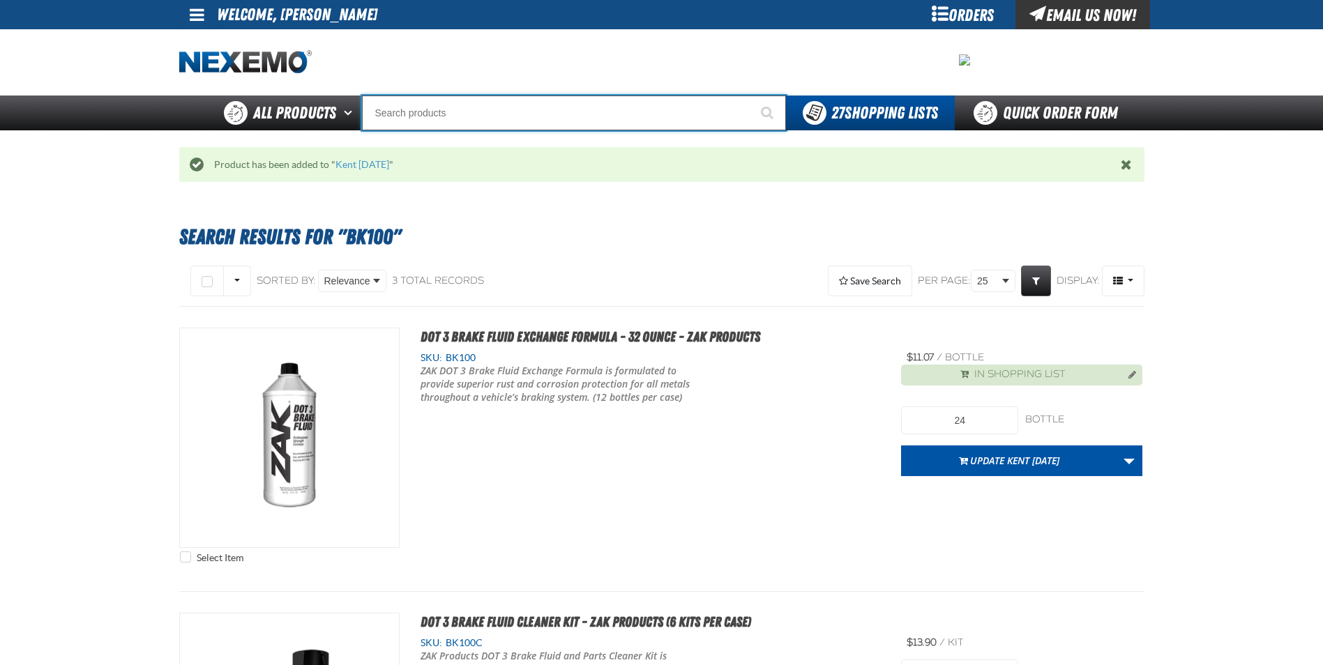
drag, startPoint x: 456, startPoint y: 102, endPoint x: 455, endPoint y: 113, distance: 11.2
click at [456, 107] on input "Search" at bounding box center [574, 113] width 424 height 35
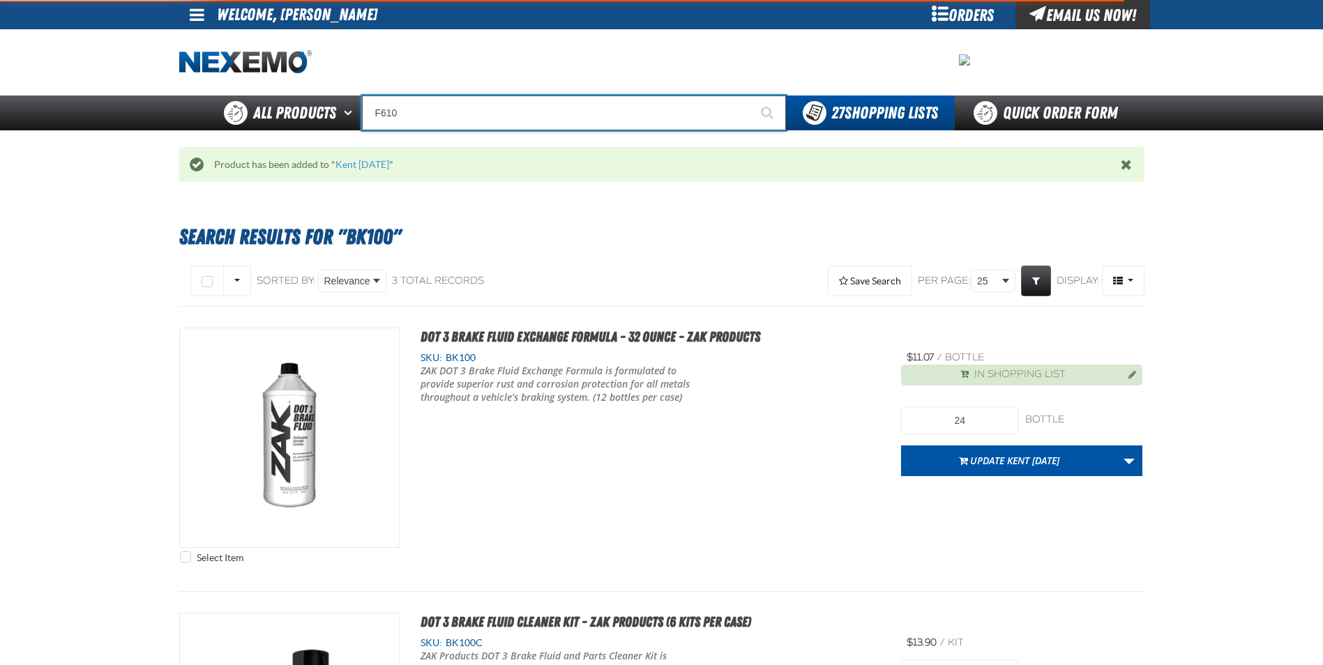
type input "F610"
click at [751, 96] on button "Start Searching" at bounding box center [768, 113] width 35 height 35
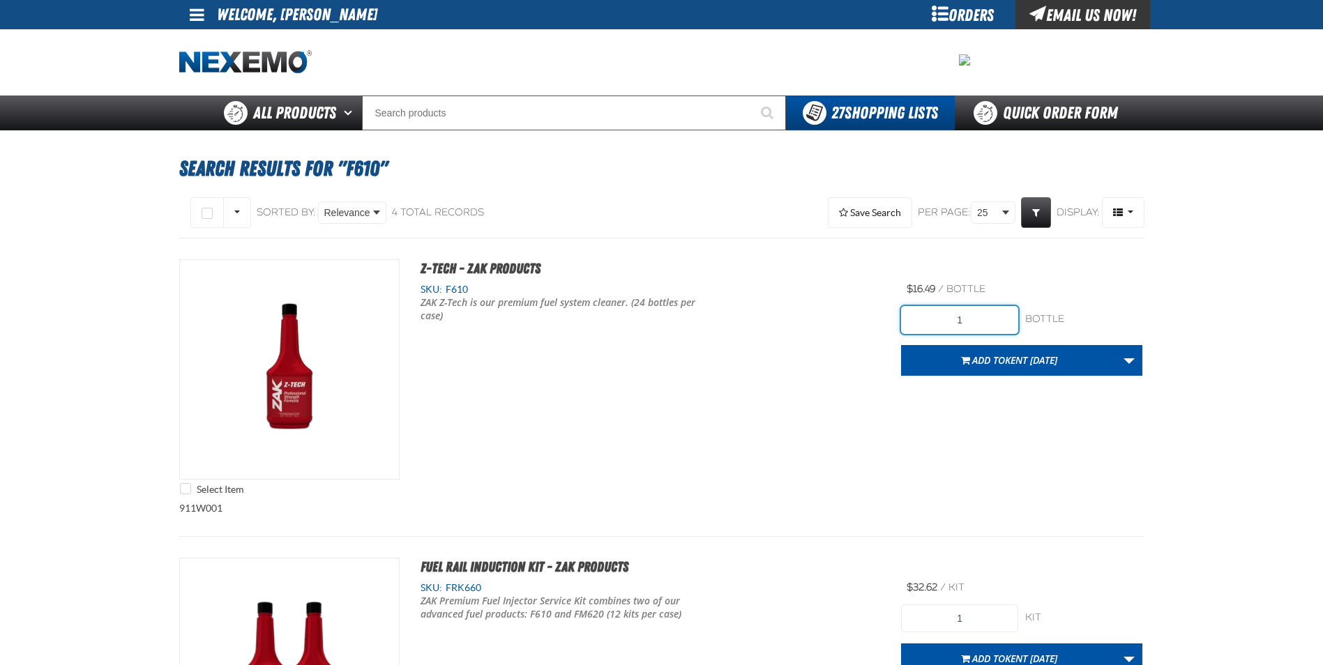
drag, startPoint x: 1006, startPoint y: 320, endPoint x: 877, endPoint y: 322, distance: 129.0
click at [894, 322] on div "Select Item Z-Tech - ZAK Products SKU: F610 ZAK Z-Tech is our premium fuel syst…" at bounding box center [661, 380] width 965 height 243
type input "24"
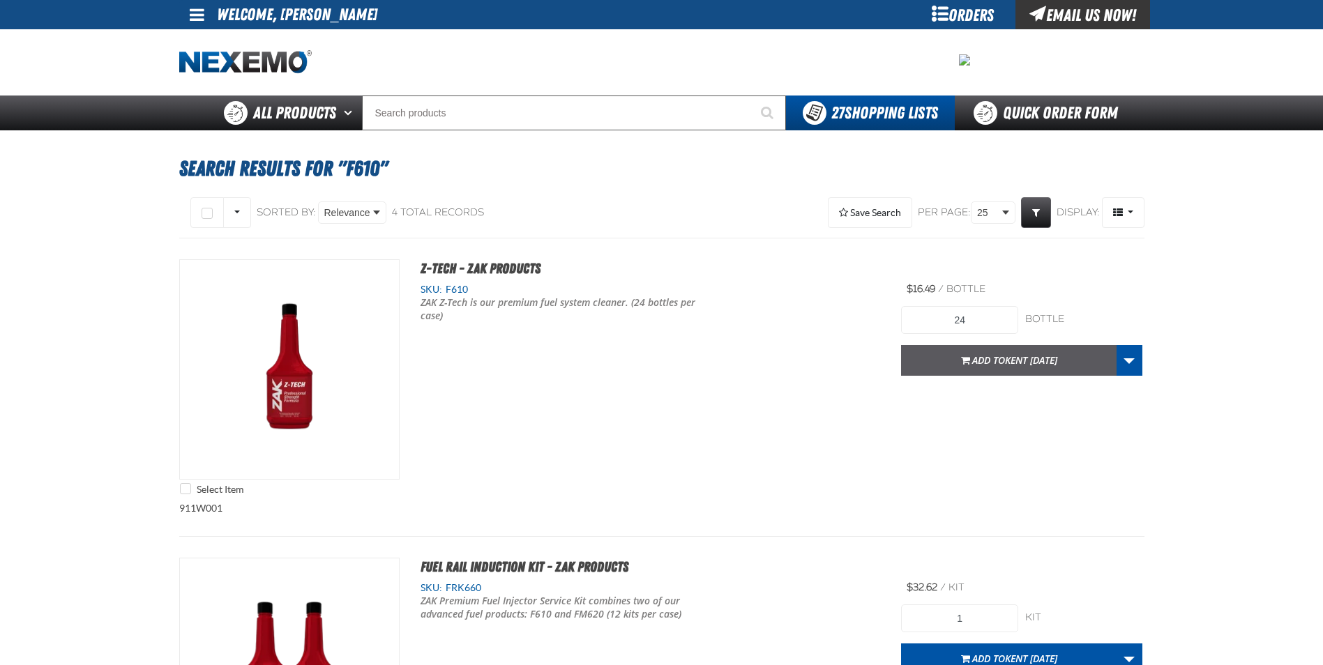
click at [974, 361] on span "Add to [GEOGRAPHIC_DATA] [DATE]" at bounding box center [1014, 360] width 85 height 13
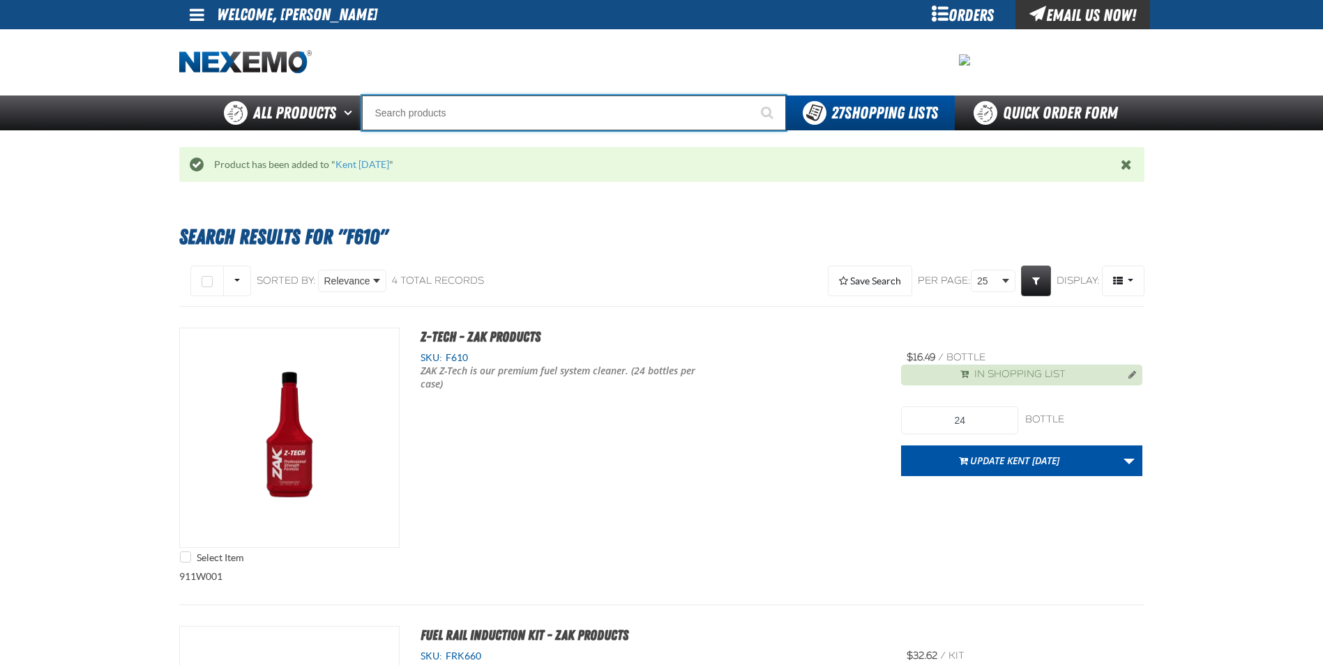
click at [406, 112] on input "Search" at bounding box center [574, 113] width 424 height 35
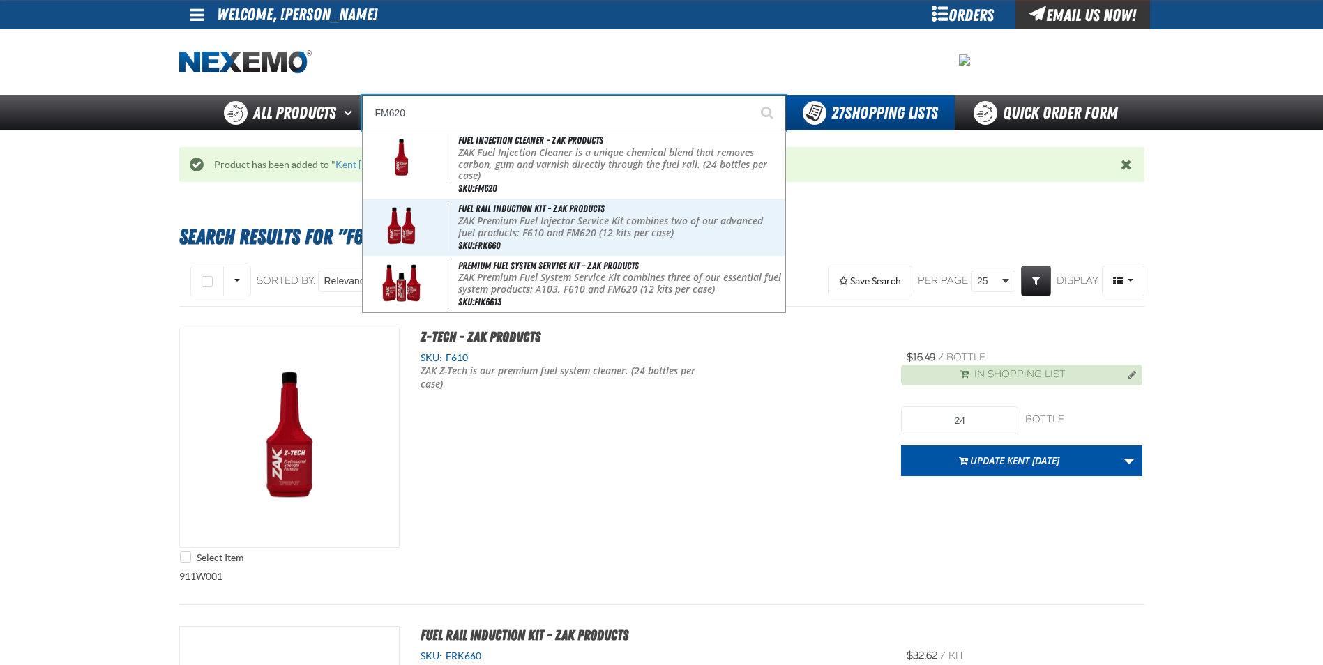
type input "FM620"
click at [751, 96] on button "Start Searching" at bounding box center [768, 113] width 35 height 35
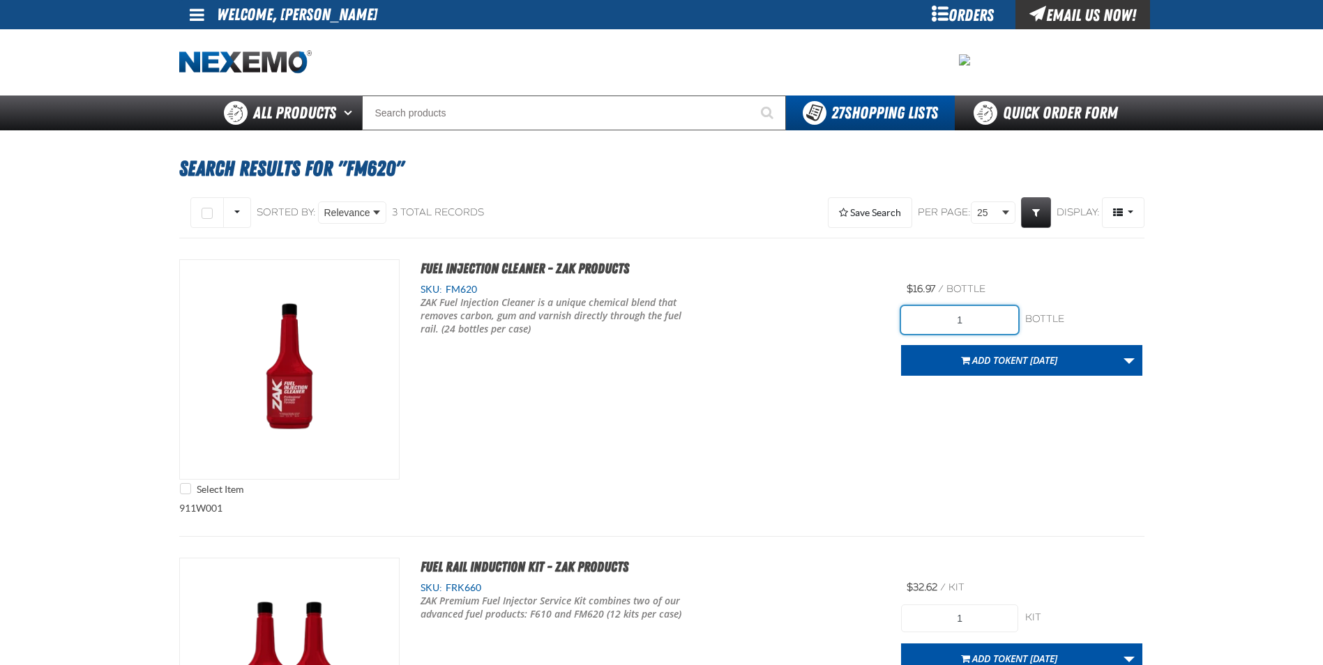
drag, startPoint x: 997, startPoint y: 328, endPoint x: 875, endPoint y: 330, distance: 121.4
click at [886, 334] on div "Select Item Fuel Injection Cleaner - ZAK Products SKU: FM620" at bounding box center [661, 380] width 965 height 243
type input "24"
drag, startPoint x: 959, startPoint y: 355, endPoint x: 949, endPoint y: 335, distance: 22.5
click at [960, 354] on button "Add to Kent 9.9.2021" at bounding box center [1009, 360] width 216 height 31
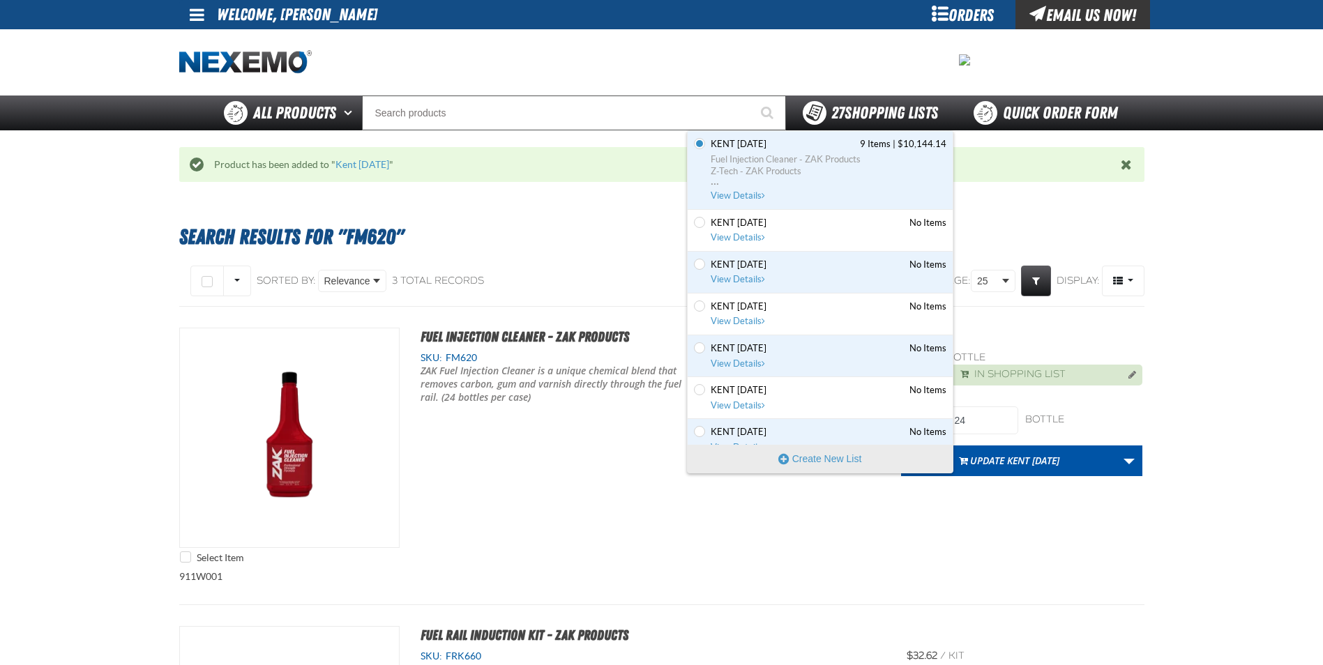
click at [847, 111] on span "27 Shopping Lists" at bounding box center [884, 113] width 107 height 20
click at [606, 531] on div "Select Item Fuel Injection Cleaner - ZAK Products SKU: FM620" at bounding box center [661, 449] width 965 height 243
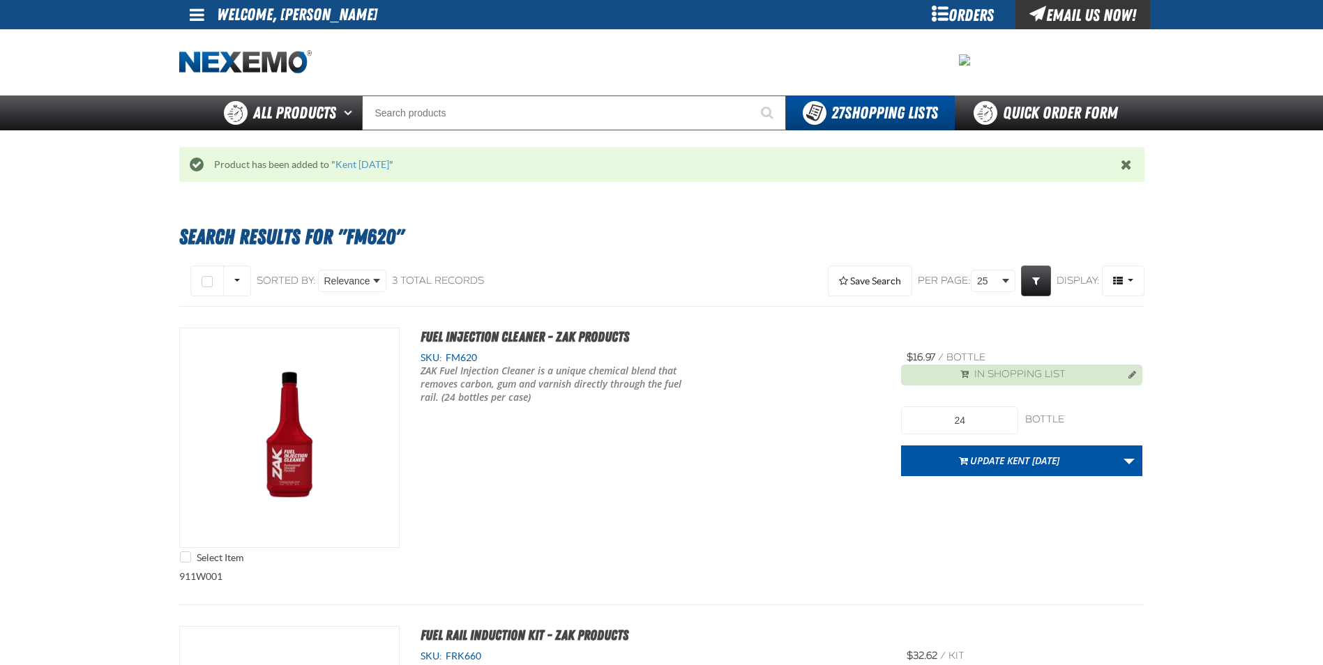
click at [937, 13] on div "Orders" at bounding box center [963, 14] width 105 height 29
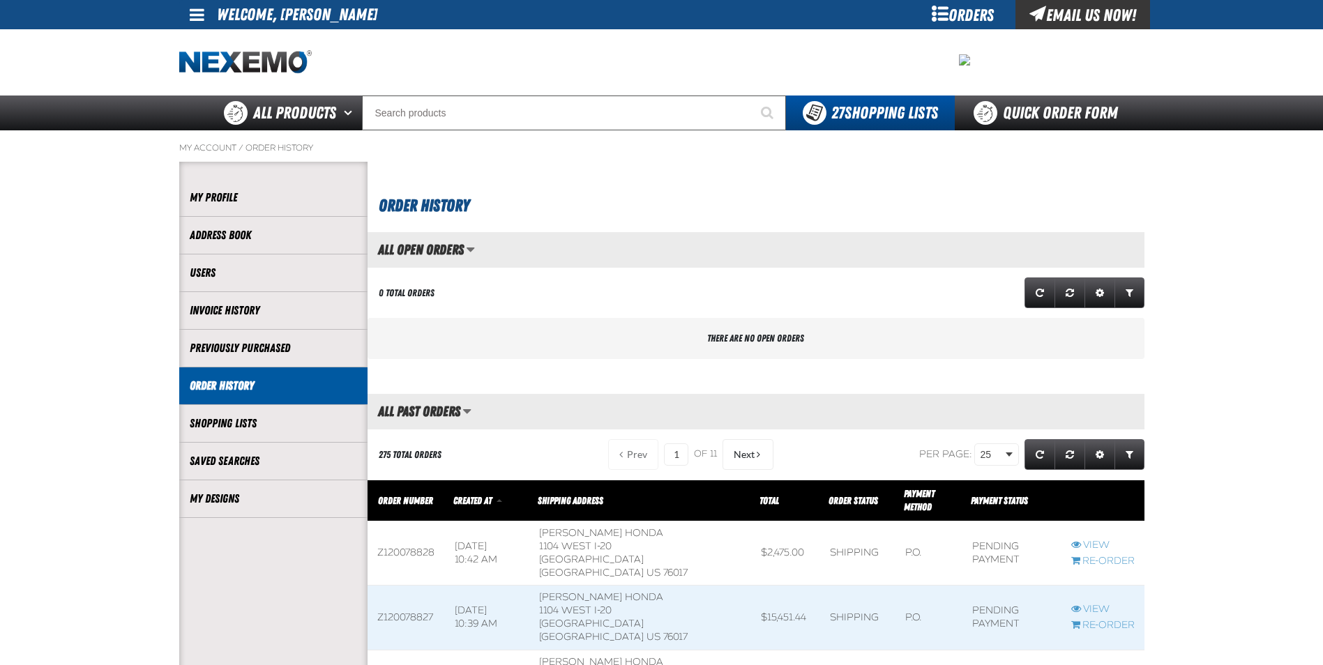
scroll to position [1, 1]
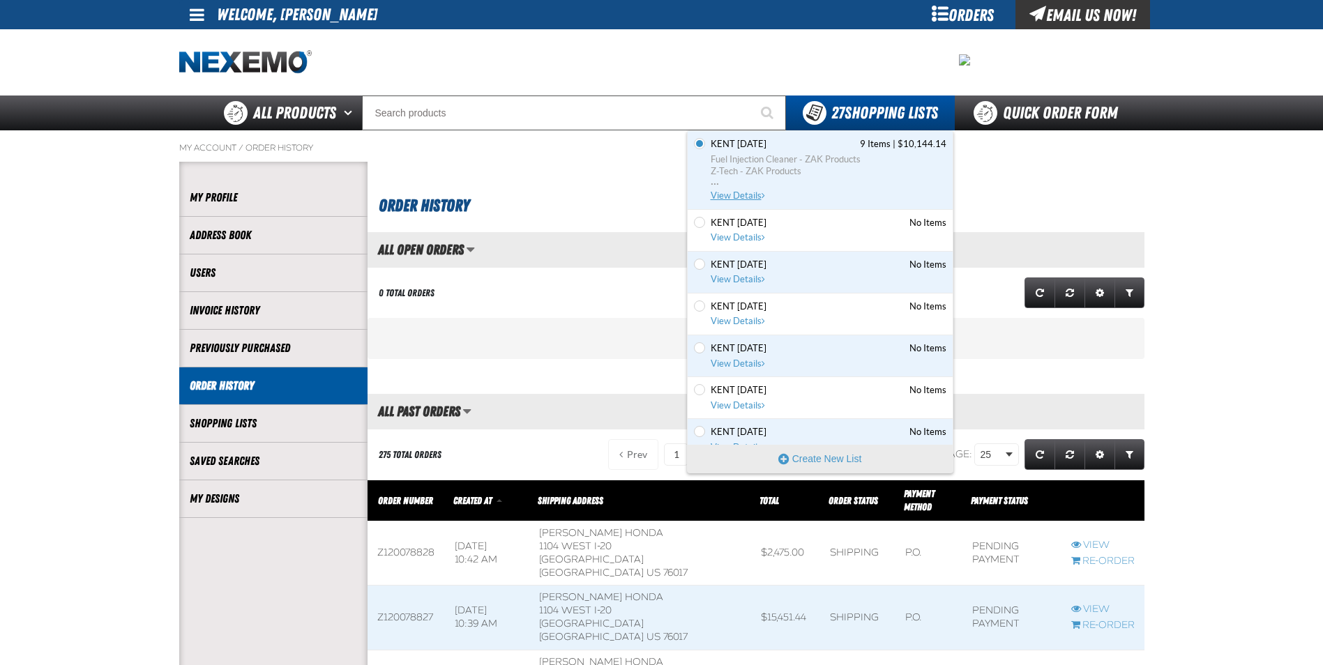
click at [743, 195] on span "View Details" at bounding box center [739, 195] width 56 height 10
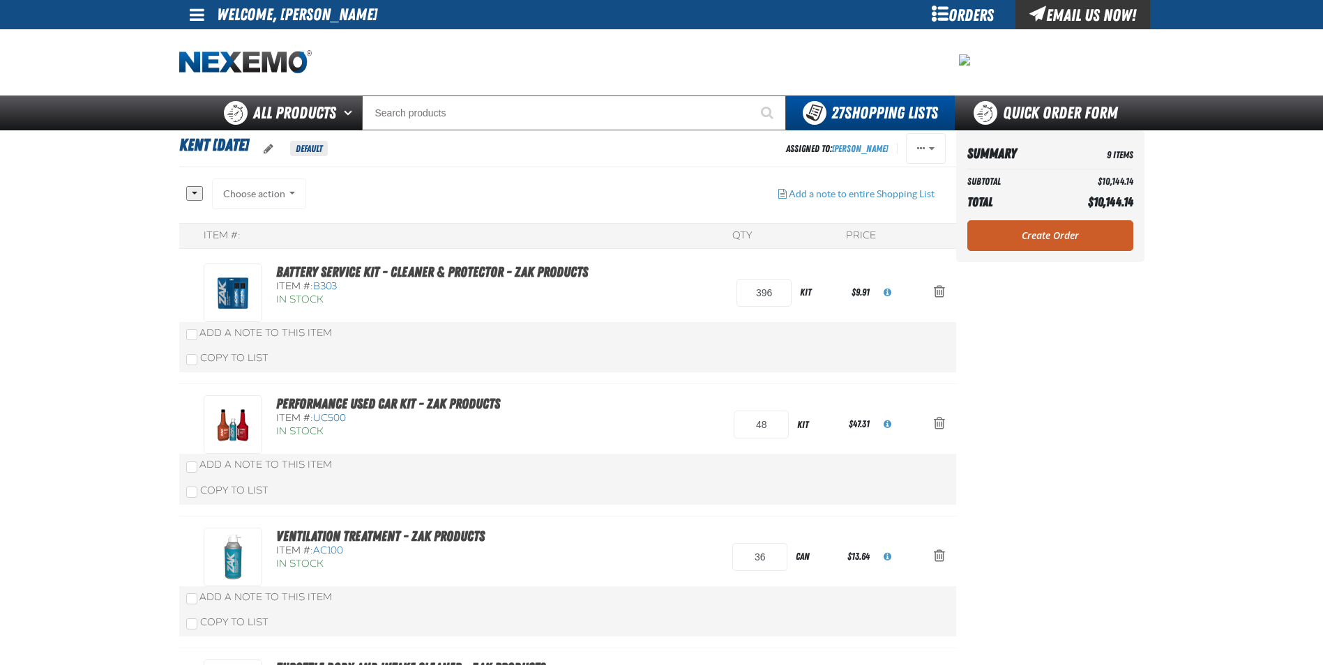
click at [1057, 246] on link "Create Order" at bounding box center [1050, 235] width 166 height 31
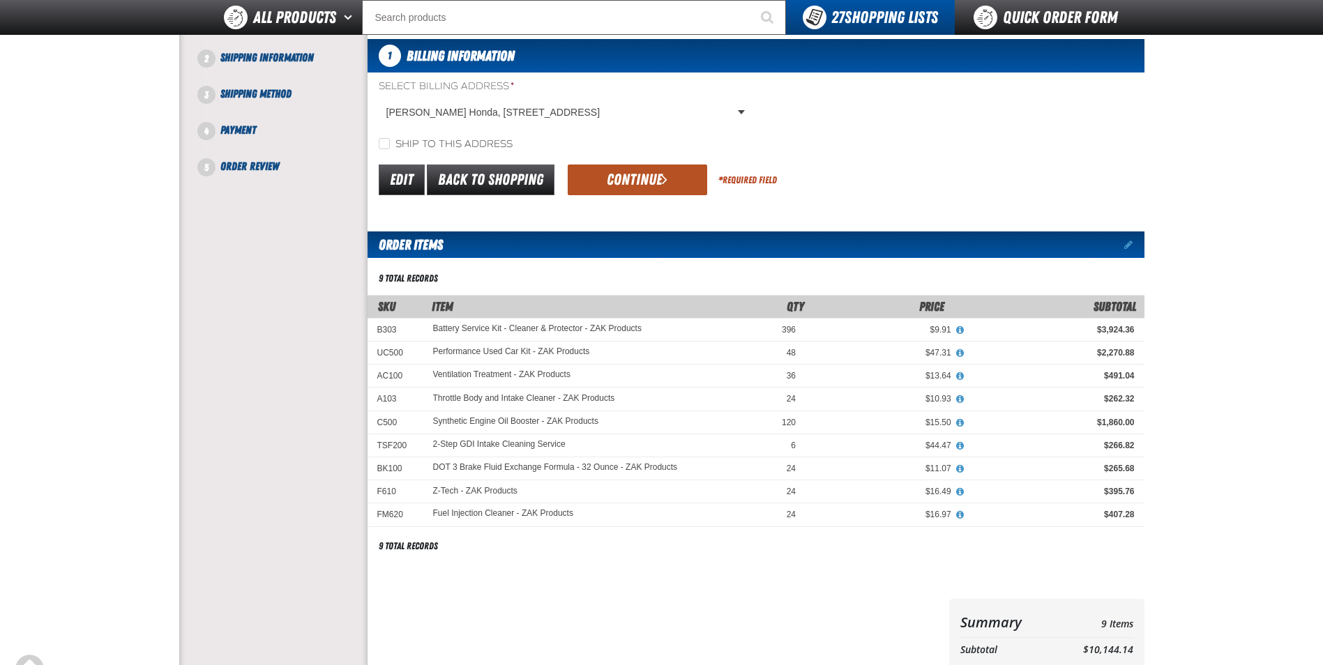
scroll to position [70, 0]
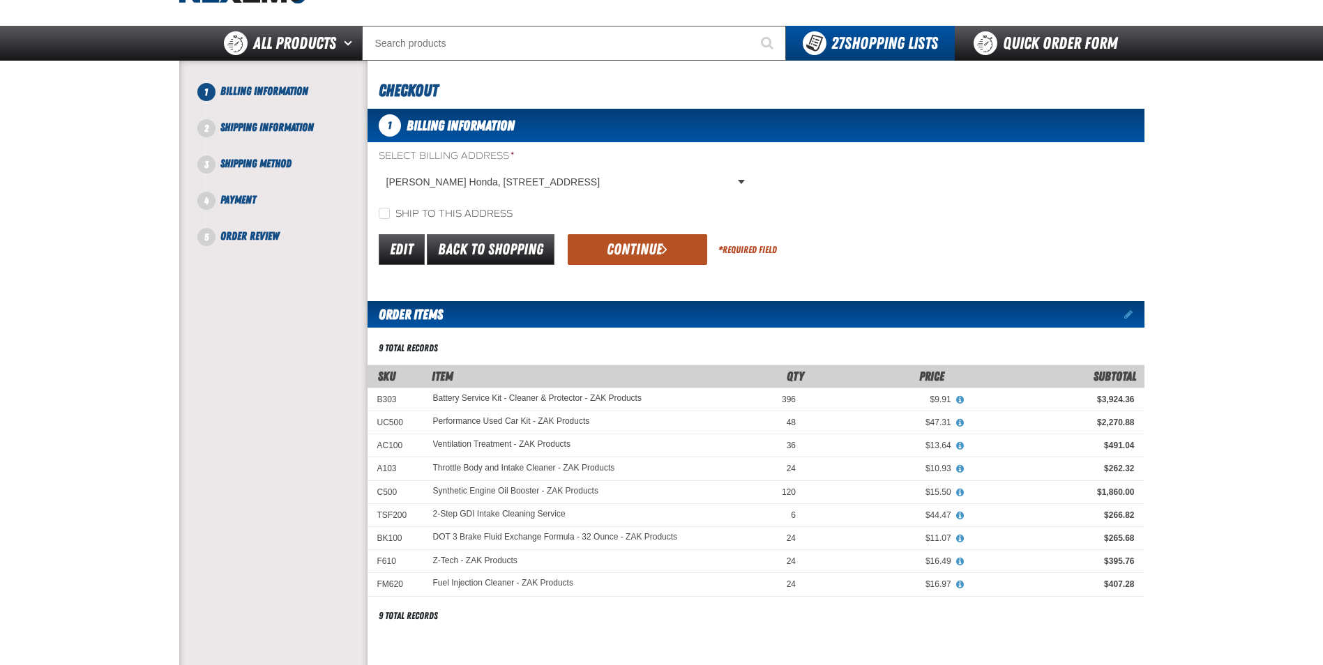
click at [640, 250] on button "Continue" at bounding box center [637, 249] width 139 height 31
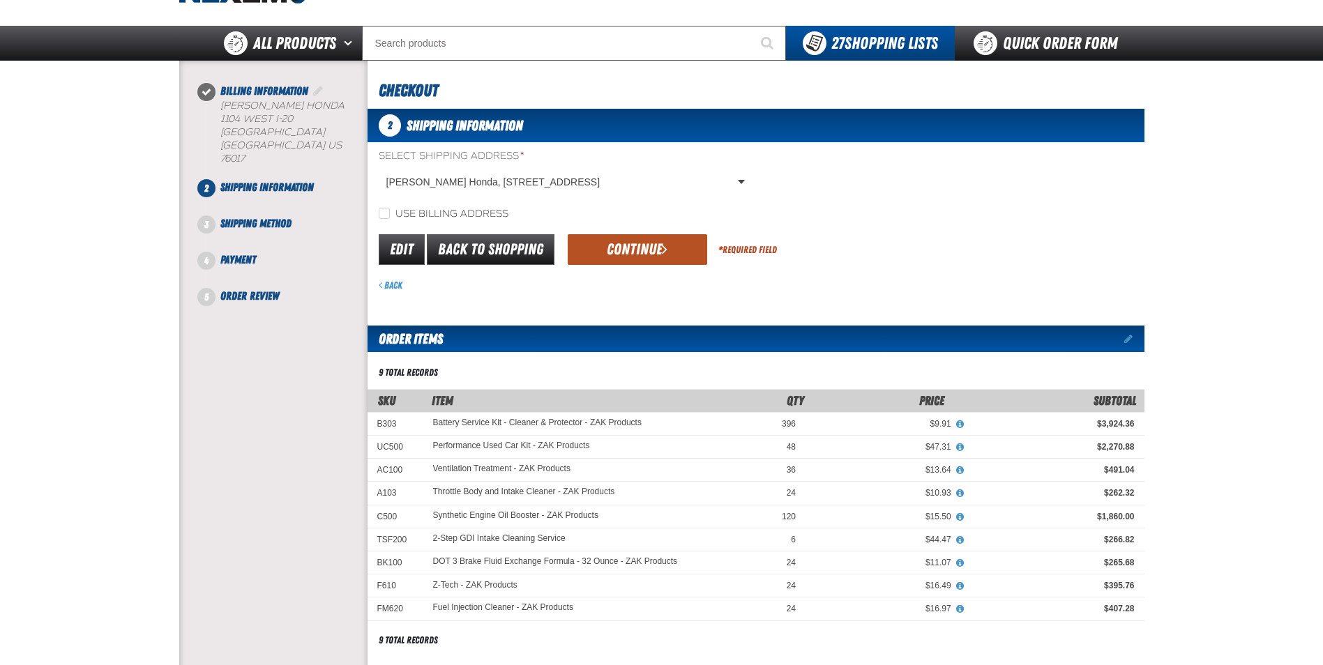
click at [656, 248] on button "Continue" at bounding box center [637, 249] width 139 height 31
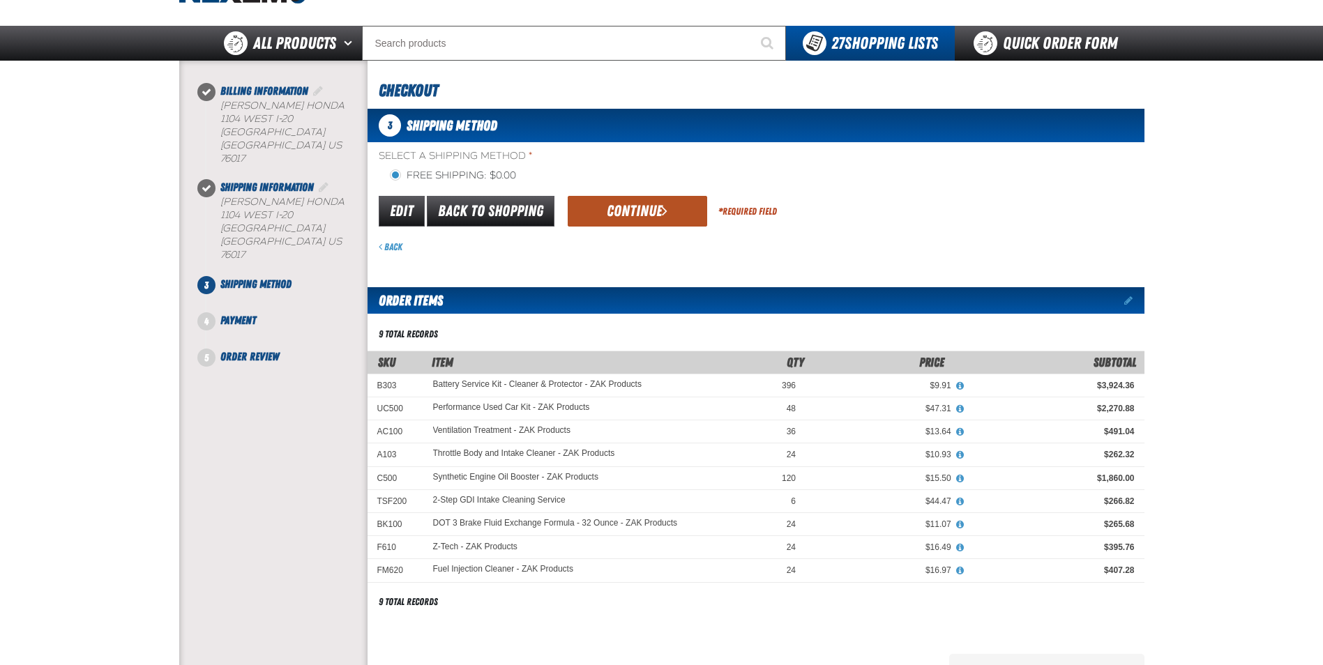
click at [638, 216] on button "Continue" at bounding box center [637, 211] width 139 height 31
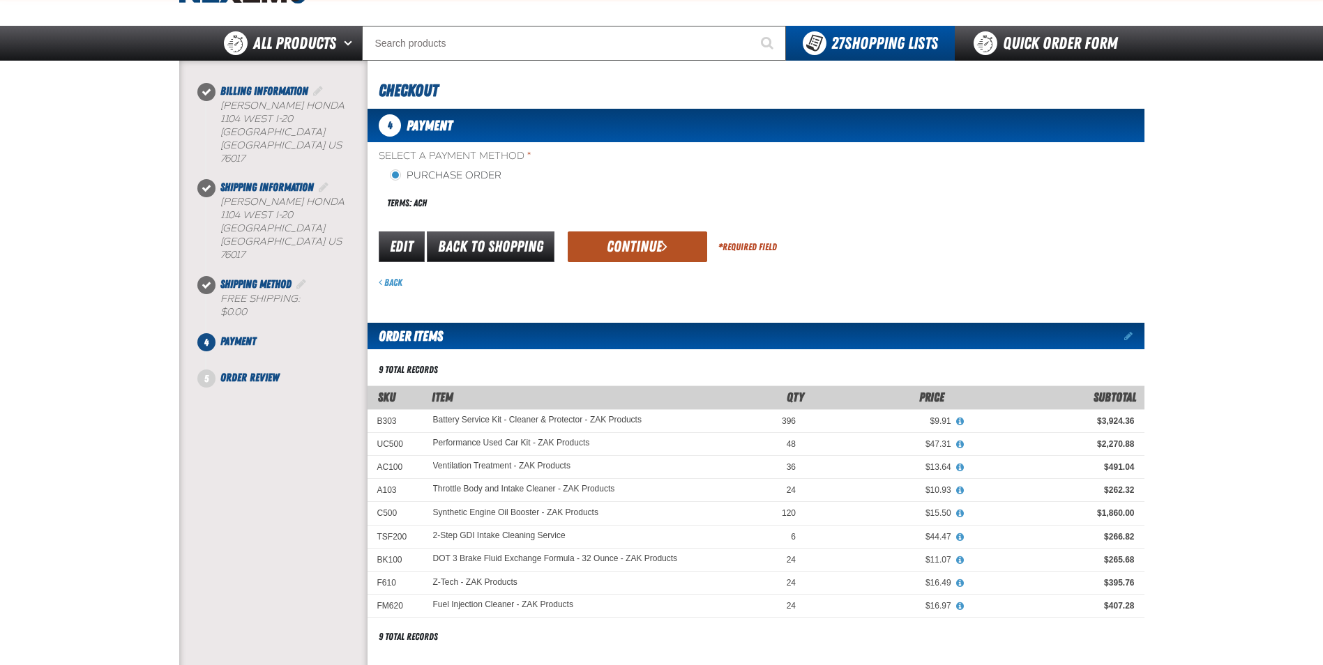
click at [630, 240] on button "Continue" at bounding box center [637, 247] width 139 height 31
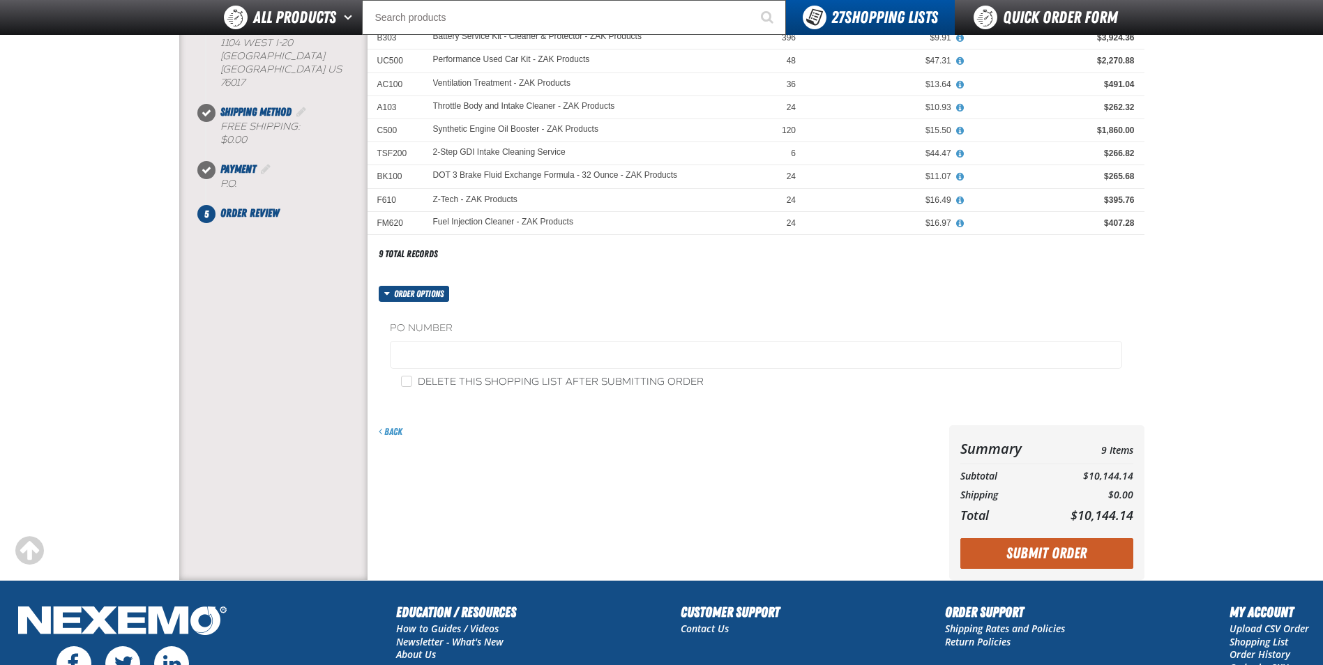
scroll to position [209, 0]
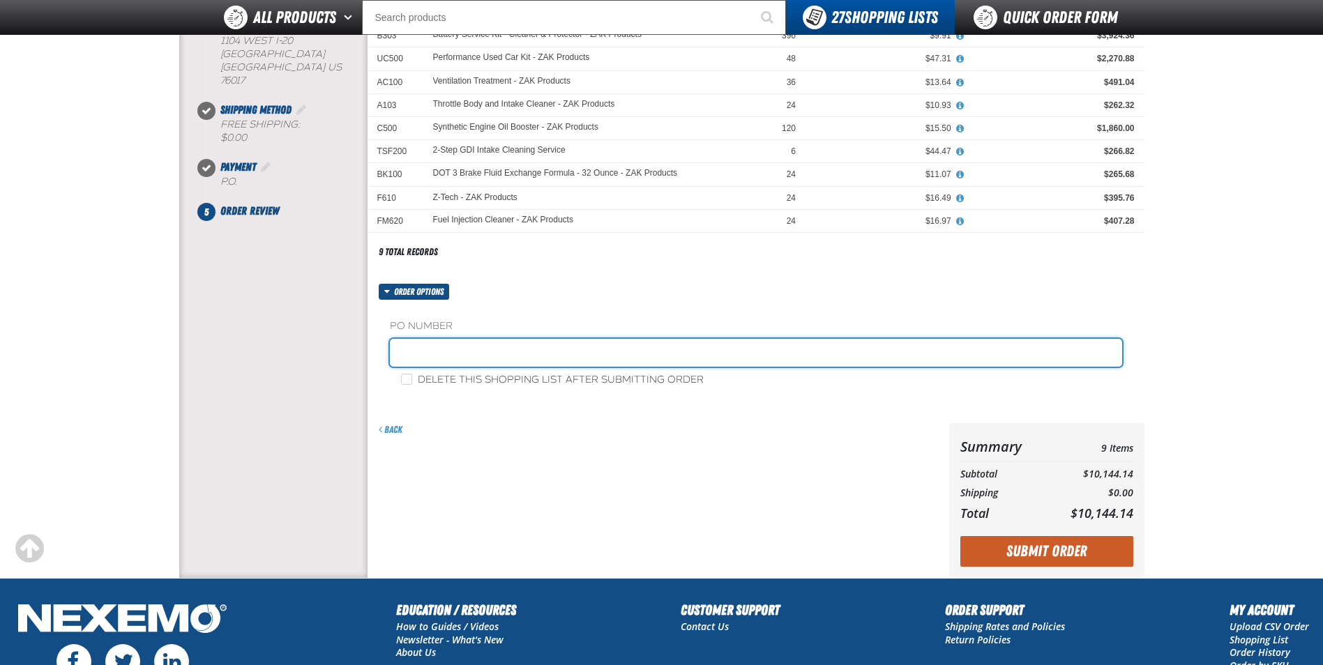
click at [423, 352] on input "text" at bounding box center [756, 353] width 732 height 28
paste input "182250"
type input "182250RB"
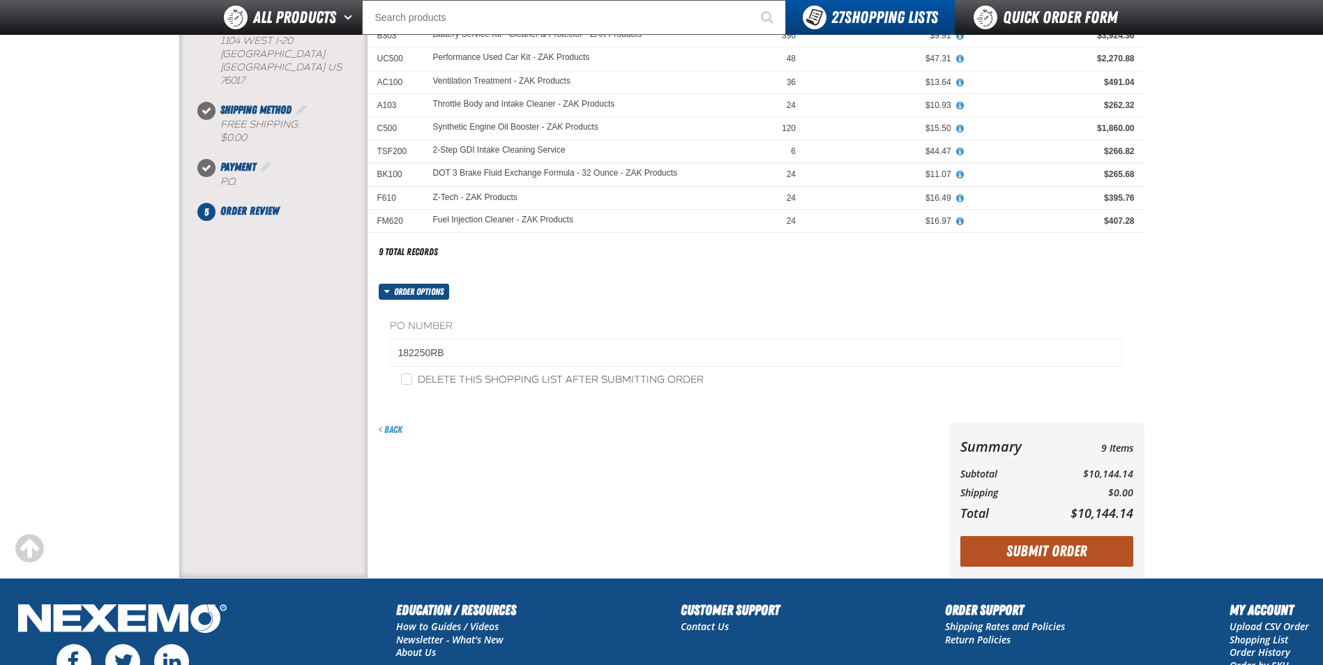
click at [1065, 557] on button "Submit Order" at bounding box center [1046, 551] width 173 height 31
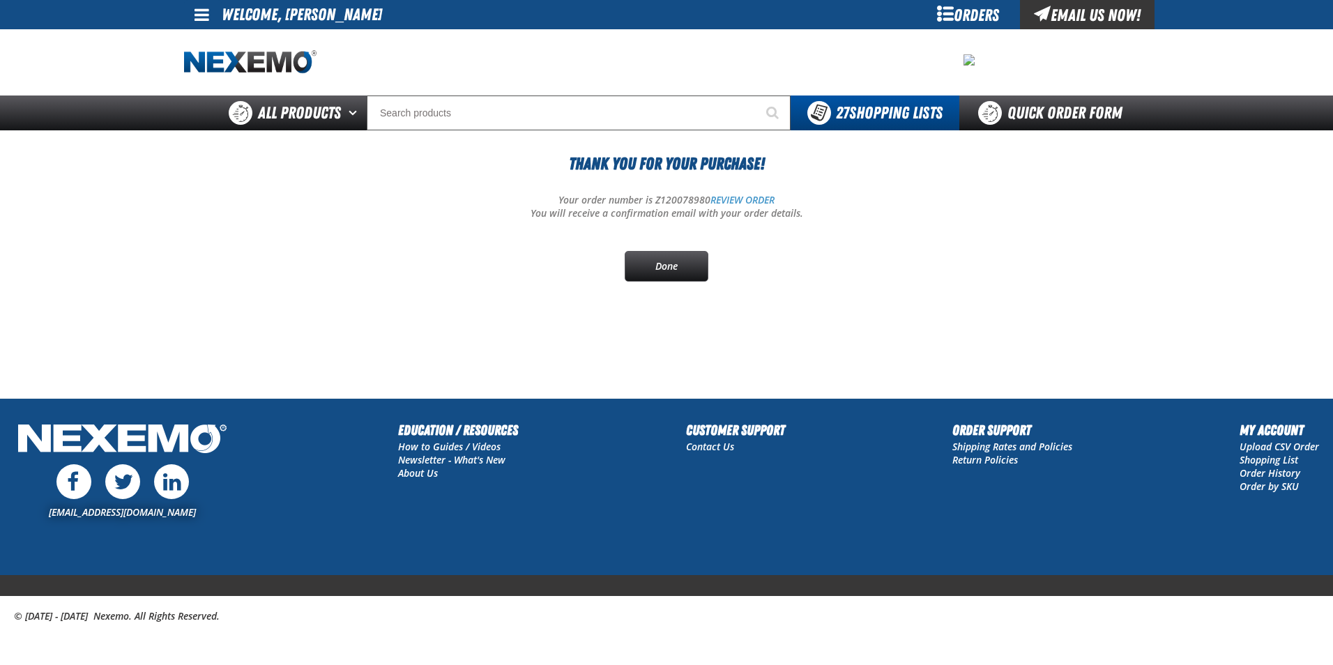
drag, startPoint x: 398, startPoint y: 379, endPoint x: 381, endPoint y: 366, distance: 20.8
click at [388, 370] on main "Thank You For Your Purchase! Your order number is Z120078980 REVIEW ORDER You w…" at bounding box center [666, 264] width 1333 height 268
